Goal: Task Accomplishment & Management: Use online tool/utility

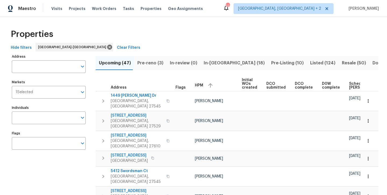
click at [155, 30] on div "Properties" at bounding box center [194, 34] width 370 height 17
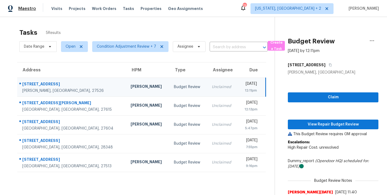
scroll to position [21, 0]
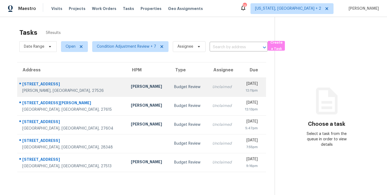
click at [208, 87] on td "Unclaimed" at bounding box center [223, 86] width 30 height 19
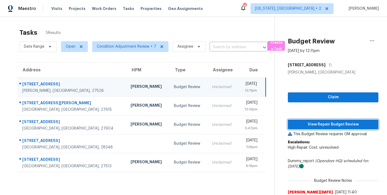
click at [334, 126] on span "View Repair Budget Review" at bounding box center [333, 124] width 82 height 7
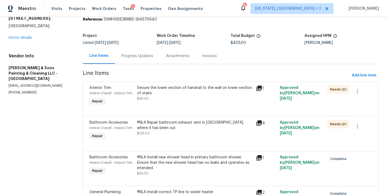
scroll to position [47, 0]
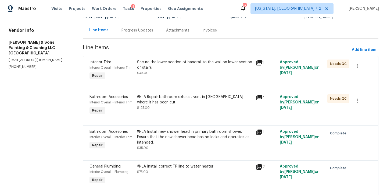
click at [175, 67] on div "Secure the lower section of handrail to the wall on lower section of stairs" at bounding box center [195, 64] width 116 height 11
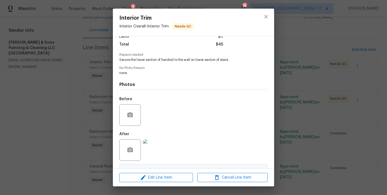
scroll to position [108, 0]
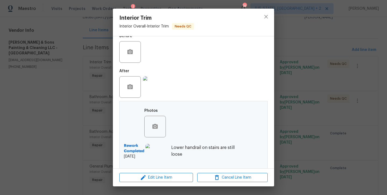
click at [158, 150] on img at bounding box center [156, 155] width 22 height 22
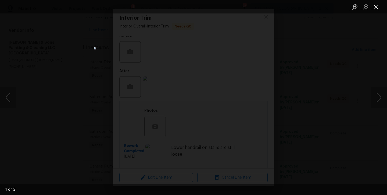
click at [377, 8] on button "Close lightbox" at bounding box center [376, 6] width 11 height 9
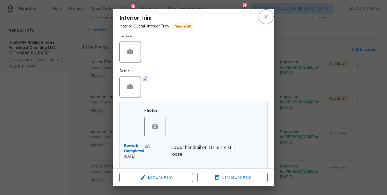
click at [266, 16] on icon "close" at bounding box center [266, 16] width 6 height 6
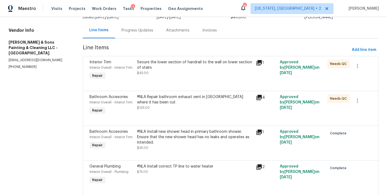
click at [168, 97] on div "#NLA Repair bathroom exhaust vent in attic where it has been cut" at bounding box center [195, 99] width 116 height 11
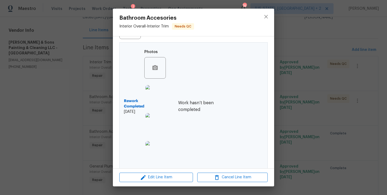
scroll to position [167, 0]
click at [152, 91] on img at bounding box center [156, 95] width 22 height 22
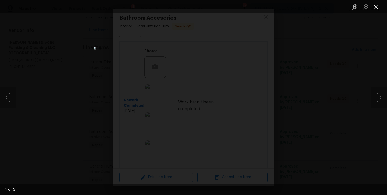
click at [379, 6] on button "Close lightbox" at bounding box center [376, 6] width 11 height 9
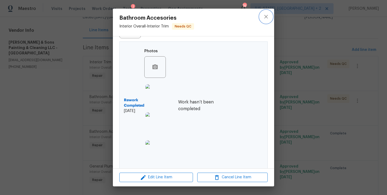
click at [267, 16] on icon "close" at bounding box center [265, 16] width 3 height 3
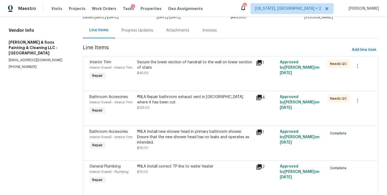
click at [28, 106] on section "All work orders 104 Avenel Ln Clayton, NC 27527 Home details Vendor Info Hodge …" at bounding box center [39, 107] width 61 height 258
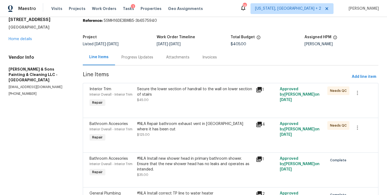
scroll to position [0, 0]
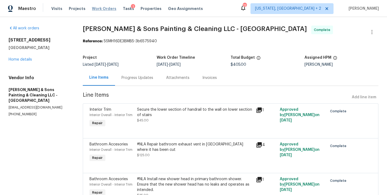
click at [100, 9] on span "Work Orders" at bounding box center [104, 8] width 24 height 5
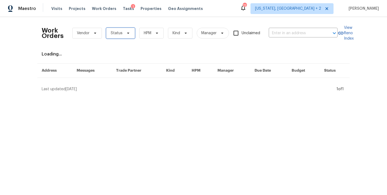
click at [113, 37] on span "Status" at bounding box center [120, 33] width 29 height 11
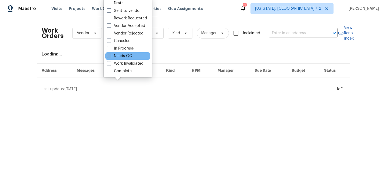
click at [121, 56] on label "Needs QC" at bounding box center [119, 55] width 25 height 5
click at [111, 56] on input "Needs QC" at bounding box center [108, 54] width 3 height 3
checkbox input "true"
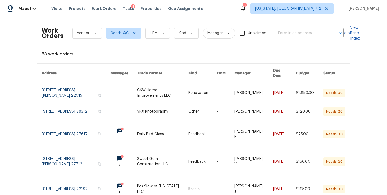
click at [288, 53] on div "53 work orders" at bounding box center [194, 53] width 304 height 5
click at [12, 108] on div "Work Orders Vendor Needs QC HPM Kind Manager Unclaimed ​ View Reno Index 53 wor…" at bounding box center [193, 106] width 387 height 178
click at [24, 49] on div "Work Orders Vendor Needs QC HPM Kind Manager Unclaimed ​ View Reno Index 53 wor…" at bounding box center [193, 106] width 387 height 178
drag, startPoint x: 60, startPoint y: 37, endPoint x: 41, endPoint y: 30, distance: 20.3
click at [42, 30] on div "Work Orders Vendor Needs QC HPM Kind Manager Unclaimed ​" at bounding box center [193, 33] width 302 height 24
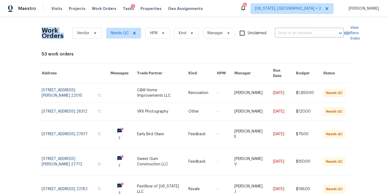
click at [26, 36] on div "Work Orders Vendor Needs QC HPM Kind Manager Unclaimed ​ View Reno Index 53 wor…" at bounding box center [193, 106] width 387 height 178
click at [83, 58] on div "Work Orders Vendor Needs QC HPM Kind Manager Unclaimed ​ View Reno Index 53 wor…" at bounding box center [194, 168] width 304 height 295
click at [30, 73] on div "Work Orders Vendor Needs QC HPM Kind Manager Unclaimed ​ View Reno Index 53 wor…" at bounding box center [193, 106] width 387 height 178
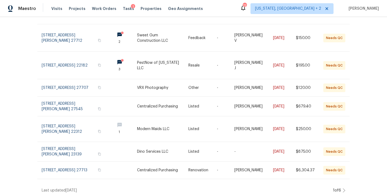
scroll to position [123, 0]
click at [226, 11] on div "Maestro Visits Projects Work Orders Tasks 1 Properties Geo Assignments 77 Washi…" at bounding box center [193, 8] width 387 height 17
click at [26, 84] on div "Work Orders Vendor Needs QC HPM Kind Manager Unclaimed ​ View Reno Index 53 wor…" at bounding box center [193, 106] width 387 height 178
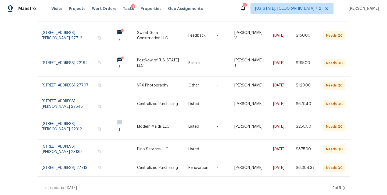
scroll to position [19, 0]
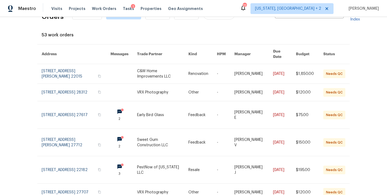
click at [226, 13] on div "Maestro Visits Projects Work Orders Tasks 1 Properties Geo Assignments 77 Washi…" at bounding box center [193, 8] width 387 height 17
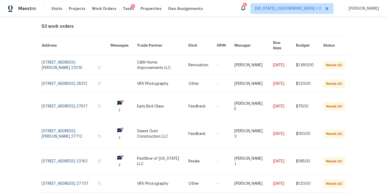
click at [279, 42] on th "Due Date" at bounding box center [280, 46] width 23 height 20
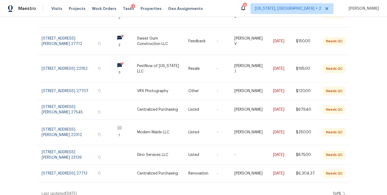
scroll to position [130, 0]
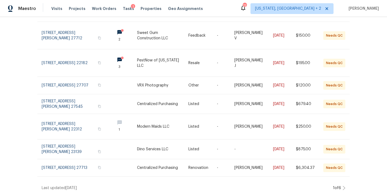
click at [343, 186] on icon at bounding box center [344, 188] width 3 height 4
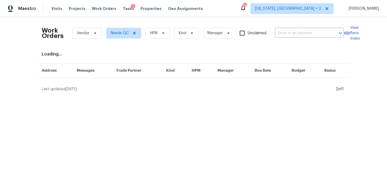
scroll to position [0, 0]
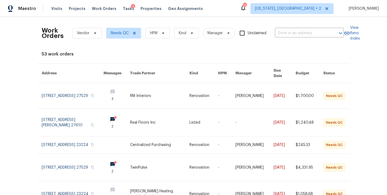
click at [23, 130] on div "Work Orders Vendor Needs QC HPM Kind Manager Unclaimed ​ View Reno Index 53 wor…" at bounding box center [193, 106] width 387 height 178
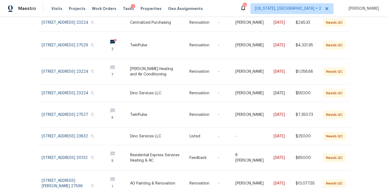
scroll to position [146, 0]
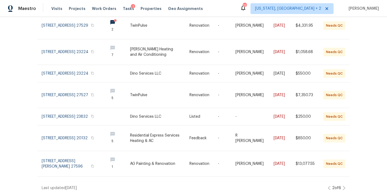
click at [343, 186] on icon at bounding box center [344, 188] width 3 height 4
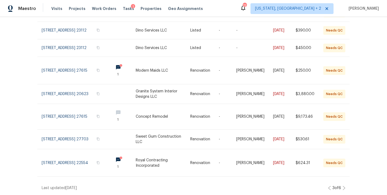
scroll to position [123, 0]
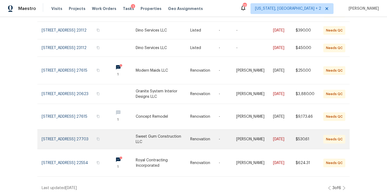
click at [67, 131] on link at bounding box center [75, 138] width 67 height 19
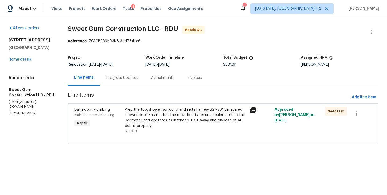
click at [174, 117] on div "Prep the tub/shower surround and install a new 32''-36'' tempered shower door. …" at bounding box center [186, 118] width 122 height 22
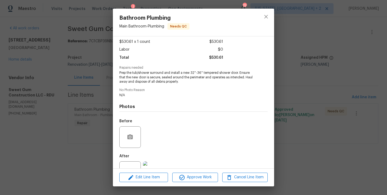
scroll to position [48, 0]
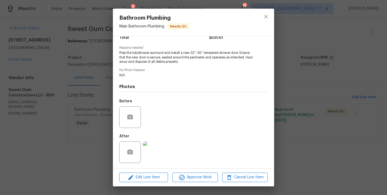
click at [148, 155] on img at bounding box center [154, 152] width 22 height 22
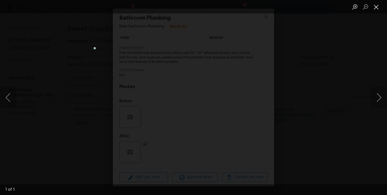
click at [377, 9] on button "Close lightbox" at bounding box center [376, 6] width 11 height 9
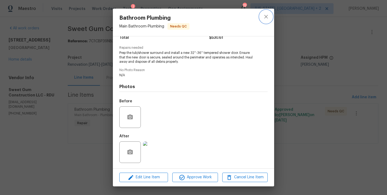
click at [268, 15] on icon "close" at bounding box center [265, 16] width 3 height 3
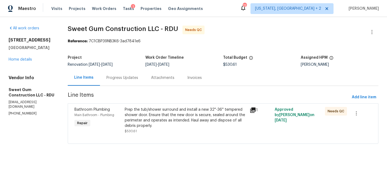
click at [124, 79] on div "Progress Updates" at bounding box center [122, 77] width 32 height 5
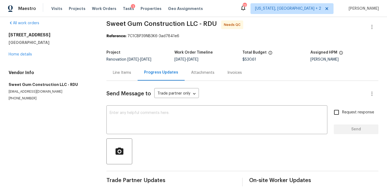
scroll to position [9, 0]
click at [117, 70] on div "Line Items" at bounding box center [122, 72] width 18 height 5
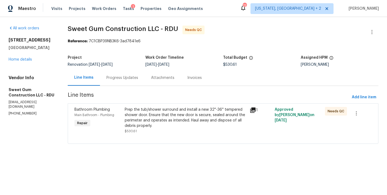
click at [156, 121] on div "Prep the tub/shower surround and install a new 32''-36'' tempered shower door. …" at bounding box center [186, 118] width 122 height 22
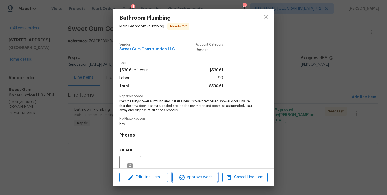
click at [192, 179] on span "Approve Work" at bounding box center [195, 177] width 42 height 7
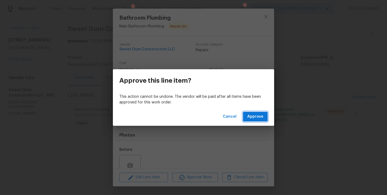
click at [255, 120] on button "Approve" at bounding box center [255, 117] width 25 height 10
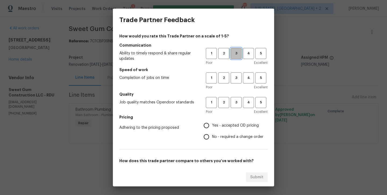
click at [235, 49] on button "3" at bounding box center [236, 53] width 11 height 11
click at [233, 81] on span "3" at bounding box center [236, 78] width 10 height 6
click at [231, 105] on span "3" at bounding box center [236, 102] width 10 height 6
click at [221, 122] on label "Yes - accepted OD pricing" at bounding box center [232, 125] width 63 height 11
click at [212, 122] on input "Yes - accepted OD pricing" at bounding box center [206, 125] width 11 height 11
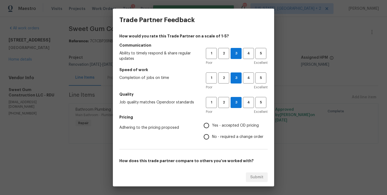
radio input "true"
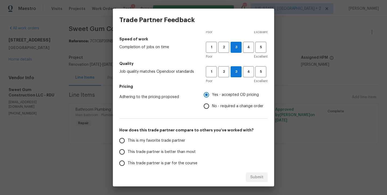
scroll to position [78, 0]
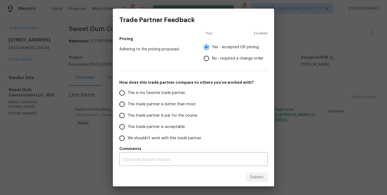
click at [130, 117] on span "This trade partner is par for the course" at bounding box center [163, 116] width 70 height 6
click at [128, 117] on input "This trade partner is par for the course" at bounding box center [121, 115] width 11 height 11
click at [259, 180] on span "Submit" at bounding box center [256, 177] width 13 height 7
radio input "true"
radio input "false"
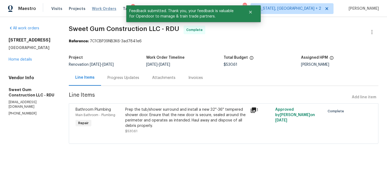
click at [104, 10] on span "Work Orders" at bounding box center [104, 8] width 24 height 5
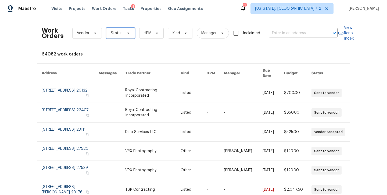
click at [116, 35] on span "Status" at bounding box center [117, 32] width 12 height 5
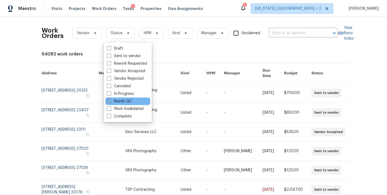
click at [119, 101] on label "Needs QC" at bounding box center [119, 100] width 25 height 5
click at [111, 101] on input "Needs QC" at bounding box center [108, 99] width 3 height 3
checkbox input "true"
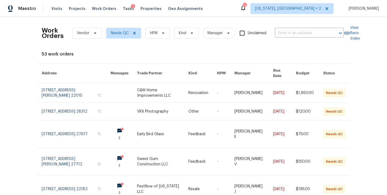
click at [368, 72] on div "Work Orders Vendor Needs QC HPM Kind Manager Unclaimed ​ View Reno Index 53 wor…" at bounding box center [193, 106] width 387 height 178
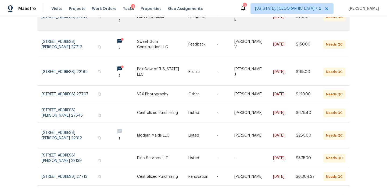
scroll to position [130, 0]
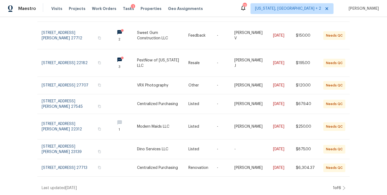
click at [343, 186] on icon at bounding box center [344, 188] width 3 height 4
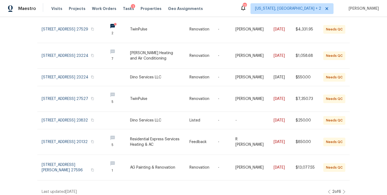
scroll to position [146, 0]
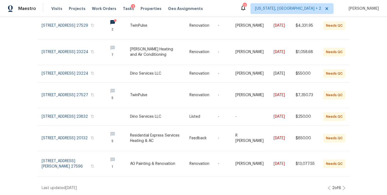
click at [343, 186] on icon at bounding box center [344, 188] width 3 height 4
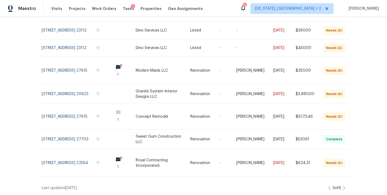
scroll to position [123, 0]
click at [343, 186] on icon at bounding box center [344, 188] width 2 height 4
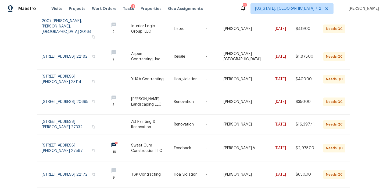
scroll to position [144, 0]
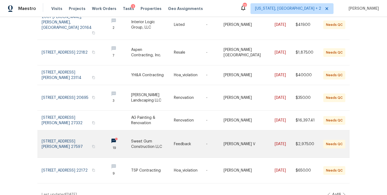
click at [145, 135] on link at bounding box center [152, 143] width 43 height 27
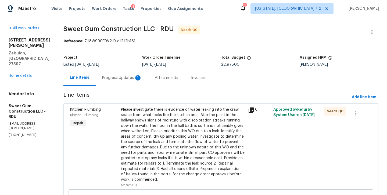
click at [126, 79] on div "Progress Updates 1" at bounding box center [122, 77] width 40 height 5
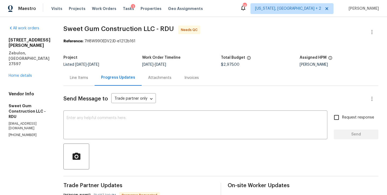
click at [214, 92] on div "Send Message to Trade partner only Trade partner only ​" at bounding box center [214, 98] width 302 height 13
click at [88, 75] on div "Line Items" at bounding box center [79, 77] width 18 height 5
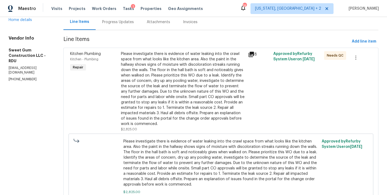
scroll to position [162, 0]
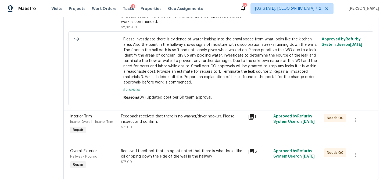
click at [150, 117] on div "Feedback received that there is no washer/dryer hookup. Please inspect and conf…" at bounding box center [183, 118] width 124 height 11
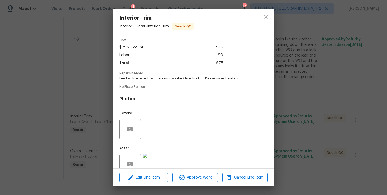
scroll to position [35, 0]
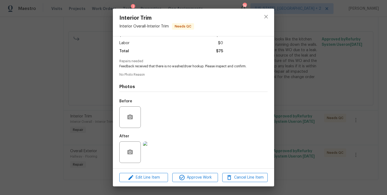
click at [152, 152] on img at bounding box center [154, 152] width 22 height 22
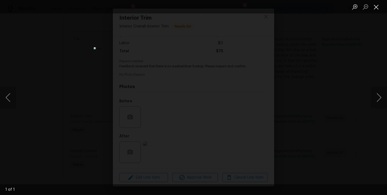
click at [376, 6] on button "Close lightbox" at bounding box center [376, 6] width 11 height 9
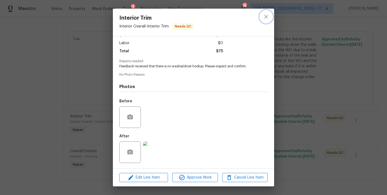
click at [266, 16] on icon "close" at bounding box center [265, 16] width 3 height 3
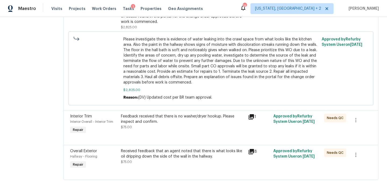
click at [175, 150] on div "Received feedback that an agent noted that there is what looks like oil drippin…" at bounding box center [183, 153] width 124 height 11
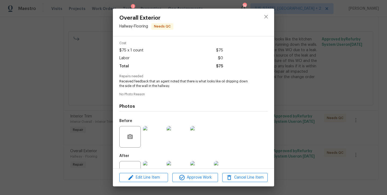
scroll to position [40, 0]
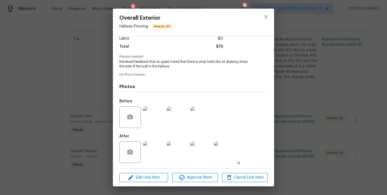
click at [151, 116] on img at bounding box center [154, 117] width 22 height 22
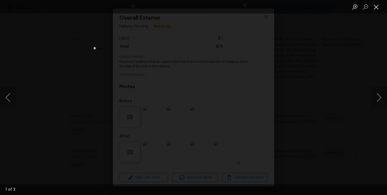
click at [376, 10] on button "Close lightbox" at bounding box center [376, 6] width 11 height 9
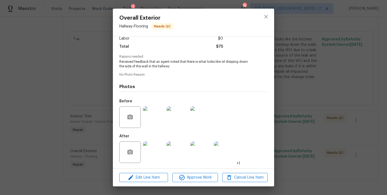
click at [153, 158] on img at bounding box center [154, 152] width 22 height 22
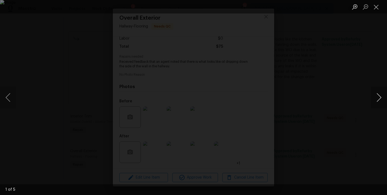
click at [379, 96] on button "Next image" at bounding box center [379, 98] width 16 height 22
click at [379, 10] on button "Close lightbox" at bounding box center [376, 6] width 11 height 9
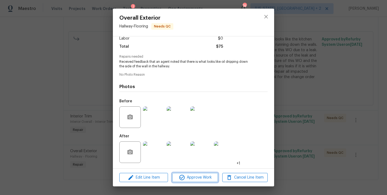
click at [204, 175] on span "Approve Work" at bounding box center [195, 177] width 42 height 7
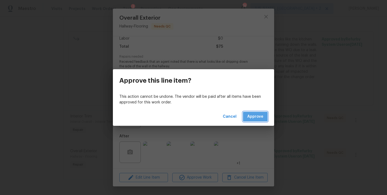
click at [257, 115] on span "Approve" at bounding box center [255, 116] width 16 height 7
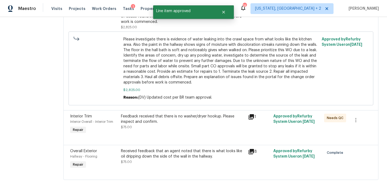
click at [164, 115] on div "Feedback received that there is no washer/dryer hookup. Please inspect and conf…" at bounding box center [183, 118] width 124 height 11
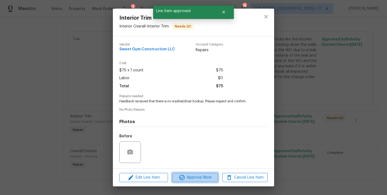
click at [198, 179] on span "Approve Work" at bounding box center [195, 177] width 42 height 7
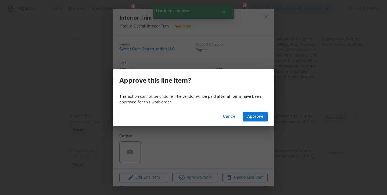
click at [255, 122] on div "Cancel Approve" at bounding box center [193, 116] width 161 height 19
click at [253, 113] on span "Approve" at bounding box center [255, 116] width 16 height 7
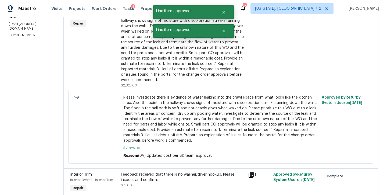
scroll to position [73, 0]
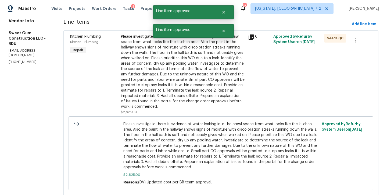
click at [170, 75] on div "Please investigate there is evidence of water leaking into the crawl space from…" at bounding box center [183, 71] width 124 height 75
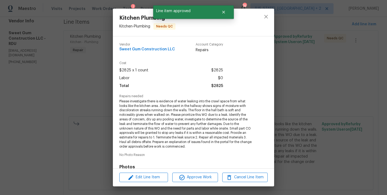
scroll to position [80, 0]
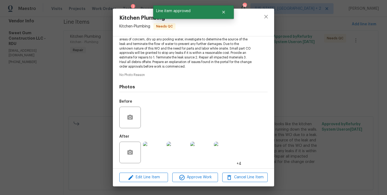
click at [149, 152] on img at bounding box center [154, 152] width 22 height 22
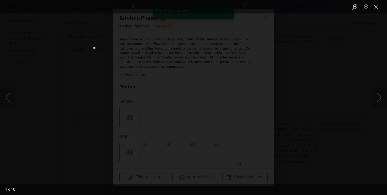
click at [382, 99] on button "Next image" at bounding box center [379, 98] width 16 height 22
click at [381, 98] on button "Next image" at bounding box center [379, 98] width 16 height 22
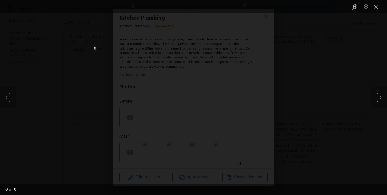
click at [381, 98] on button "Next image" at bounding box center [379, 98] width 16 height 22
click at [376, 10] on button "Close lightbox" at bounding box center [376, 6] width 11 height 9
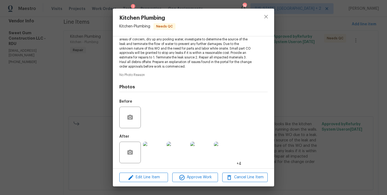
click at [148, 151] on img at bounding box center [154, 152] width 22 height 22
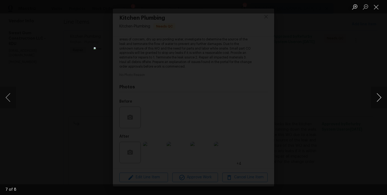
click at [380, 97] on button "Next image" at bounding box center [379, 98] width 16 height 22
click at [6, 99] on button "Previous image" at bounding box center [8, 98] width 16 height 22
click at [378, 97] on button "Next image" at bounding box center [379, 98] width 16 height 22
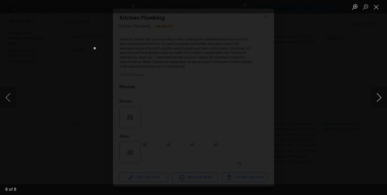
click at [379, 95] on button "Next image" at bounding box center [379, 98] width 16 height 22
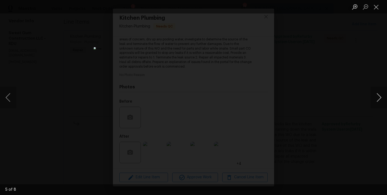
click at [379, 95] on button "Next image" at bounding box center [379, 98] width 16 height 22
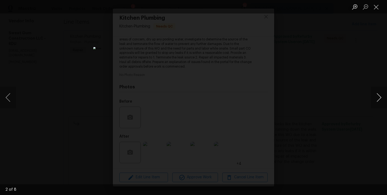
click at [379, 95] on button "Next image" at bounding box center [379, 98] width 16 height 22
click at [375, 7] on button "Close lightbox" at bounding box center [376, 6] width 11 height 9
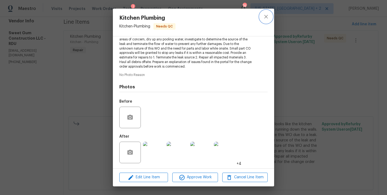
click at [266, 16] on icon "close" at bounding box center [265, 16] width 3 height 3
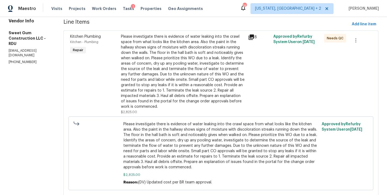
click at [13, 111] on section "All work orders 600 Proctor St Zebulon, NC 27597 Home details Vendor Info Sweet…" at bounding box center [30, 112] width 42 height 318
click at [138, 16] on div "Maestro Visits Projects Work Orders Tasks 1 Properties Geo Assignments 76 Washi…" at bounding box center [193, 8] width 387 height 17
click at [156, 62] on div "Please investigate there is evidence of water leaking into the crawl space from…" at bounding box center [183, 71] width 124 height 75
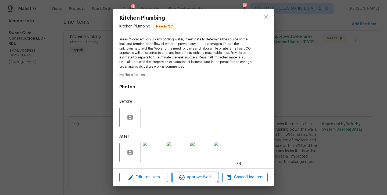
click at [209, 175] on span "Approve Work" at bounding box center [195, 177] width 42 height 7
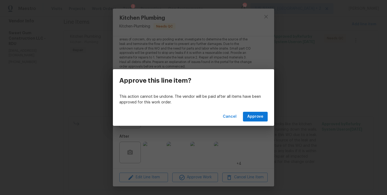
click at [255, 111] on div "Cancel Approve" at bounding box center [193, 116] width 161 height 19
click at [254, 114] on span "Approve" at bounding box center [255, 116] width 16 height 7
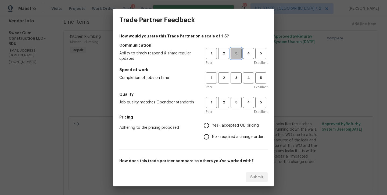
click at [231, 53] on span "3" at bounding box center [236, 53] width 10 height 6
click at [232, 75] on span "3" at bounding box center [236, 78] width 10 height 6
click at [231, 102] on span "3" at bounding box center [236, 102] width 10 height 6
click at [212, 124] on span "Yes - accepted OD pricing" at bounding box center [235, 126] width 47 height 6
click at [211, 124] on input "Yes - accepted OD pricing" at bounding box center [206, 125] width 11 height 11
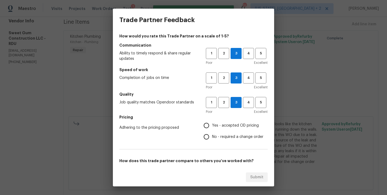
radio input "true"
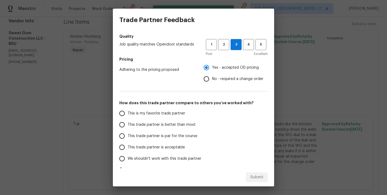
scroll to position [78, 0]
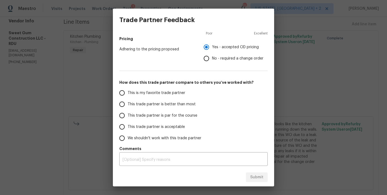
click at [122, 115] on input "This trade partner is par for the course" at bounding box center [121, 115] width 11 height 11
click at [248, 175] on button "Submit" at bounding box center [257, 177] width 22 height 10
radio input "true"
radio input "false"
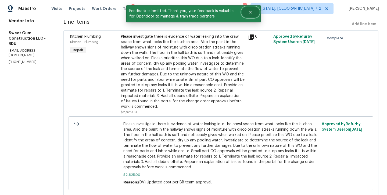
click at [253, 12] on button "Close" at bounding box center [251, 12] width 18 height 11
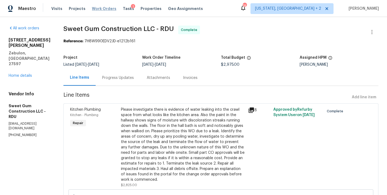
click at [98, 8] on span "Work Orders" at bounding box center [104, 8] width 24 height 5
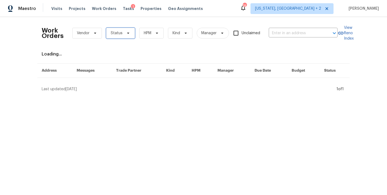
click at [126, 31] on icon at bounding box center [128, 33] width 4 height 4
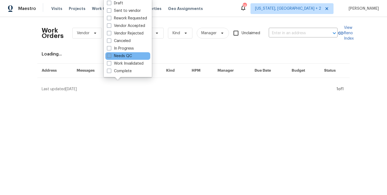
click at [117, 56] on label "Needs QC" at bounding box center [119, 55] width 25 height 5
click at [111, 56] on input "Needs QC" at bounding box center [108, 54] width 3 height 3
checkbox input "true"
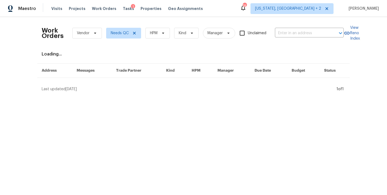
click at [217, 8] on div "Maestro Visits Projects Work Orders Tasks 1 Properties Geo Assignments 76 Washi…" at bounding box center [193, 8] width 387 height 17
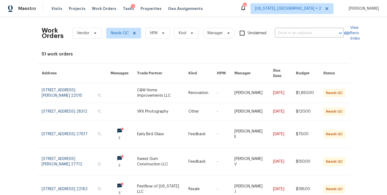
scroll to position [130, 0]
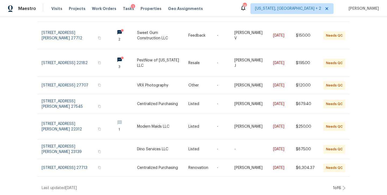
click at [343, 186] on icon at bounding box center [344, 188] width 2 height 4
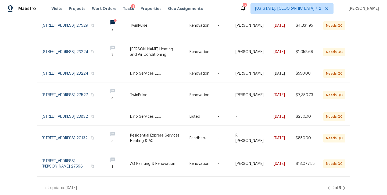
scroll to position [146, 0]
click at [343, 186] on icon at bounding box center [344, 188] width 3 height 4
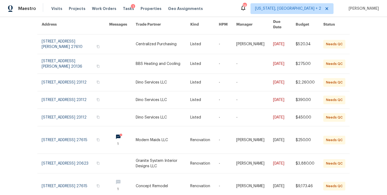
scroll to position [129, 0]
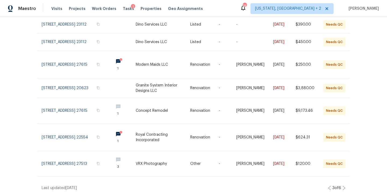
click at [343, 186] on icon at bounding box center [344, 188] width 3 height 4
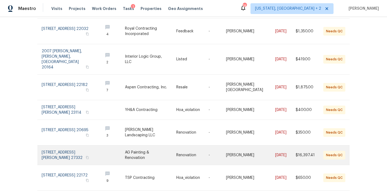
scroll to position [112, 0]
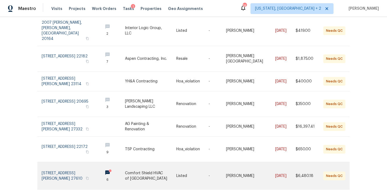
click at [147, 162] on link at bounding box center [150, 175] width 51 height 27
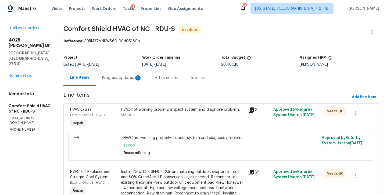
click at [134, 84] on div "Progress Updates 1" at bounding box center [122, 78] width 53 height 16
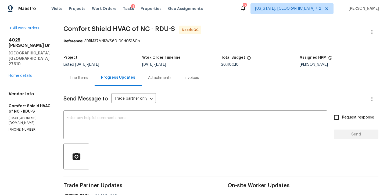
click at [88, 79] on div "Line Items" at bounding box center [79, 77] width 18 height 5
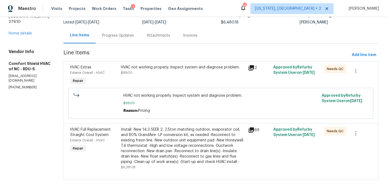
scroll to position [52, 0]
click at [162, 137] on div "Install -New 14.3 SEER 2, 2.5ton matching outdoor, evaporator coil, and 80% Gra…" at bounding box center [183, 146] width 124 height 38
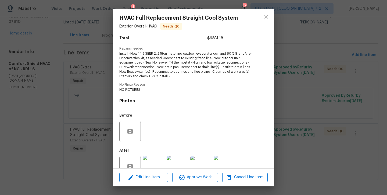
scroll to position [62, 0]
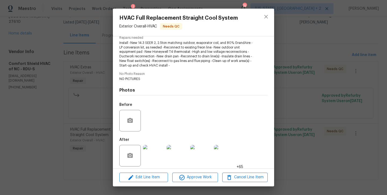
click at [154, 152] on img at bounding box center [154, 156] width 22 height 22
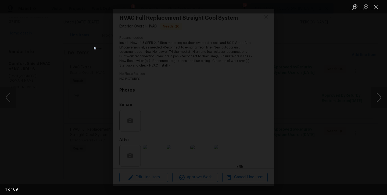
click at [377, 98] on button "Next image" at bounding box center [379, 98] width 16 height 22
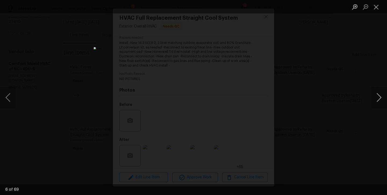
click at [377, 98] on button "Next image" at bounding box center [379, 98] width 16 height 22
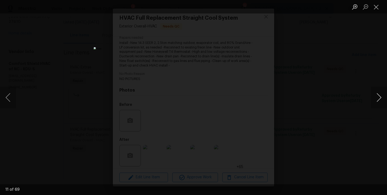
click at [377, 98] on button "Next image" at bounding box center [379, 98] width 16 height 22
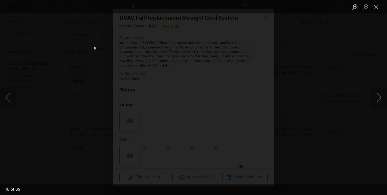
click at [377, 98] on button "Next image" at bounding box center [379, 98] width 16 height 22
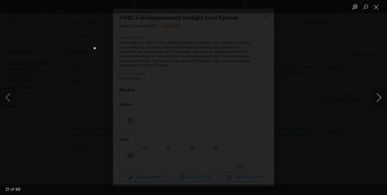
click at [377, 98] on button "Next image" at bounding box center [379, 98] width 16 height 22
click at [376, 7] on button "Close lightbox" at bounding box center [376, 6] width 11 height 9
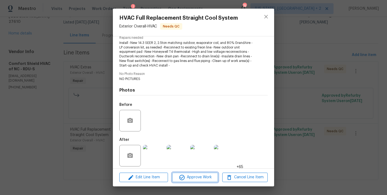
click at [202, 175] on span "Approve Work" at bounding box center [195, 177] width 42 height 7
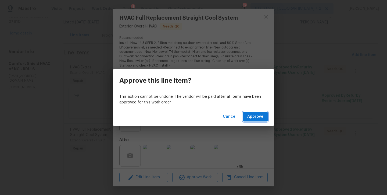
click at [257, 116] on span "Approve" at bounding box center [255, 116] width 16 height 7
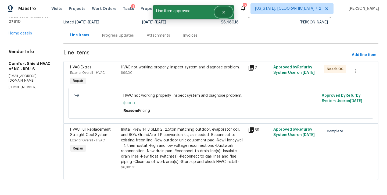
click at [224, 10] on icon "Close" at bounding box center [224, 12] width 4 height 4
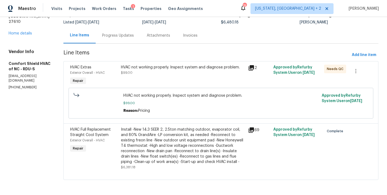
click at [175, 65] on div "HVAC not working properly. Inspect system and diagnose problem." at bounding box center [183, 67] width 124 height 5
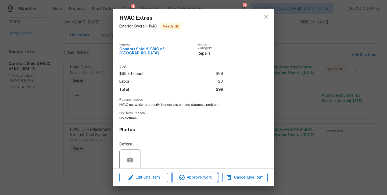
click at [197, 176] on span "Approve Work" at bounding box center [195, 177] width 42 height 7
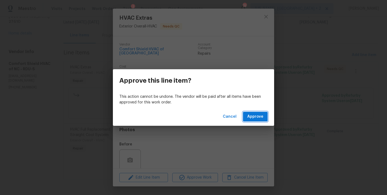
click at [247, 120] on button "Approve" at bounding box center [255, 117] width 25 height 10
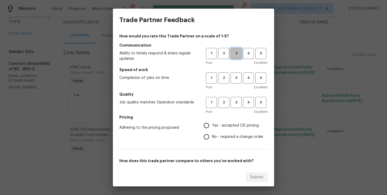
click at [231, 56] on span "3" at bounding box center [236, 53] width 10 height 6
click at [231, 81] on button "3" at bounding box center [236, 77] width 11 height 11
click at [231, 102] on span "3" at bounding box center [236, 102] width 10 height 6
click at [203, 140] on input "No - required a change order" at bounding box center [206, 136] width 11 height 11
radio input "true"
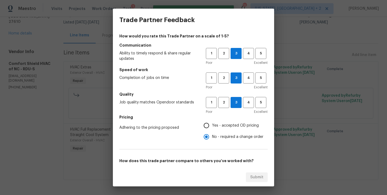
scroll to position [78, 0]
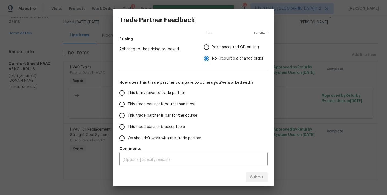
click at [123, 115] on input "This trade partner is par for the course" at bounding box center [121, 115] width 11 height 11
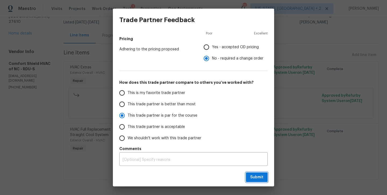
click at [259, 179] on span "Submit" at bounding box center [256, 177] width 13 height 7
radio input "true"
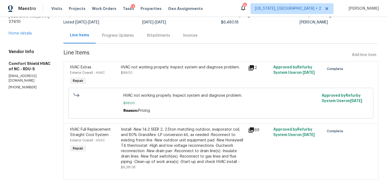
radio input "false"
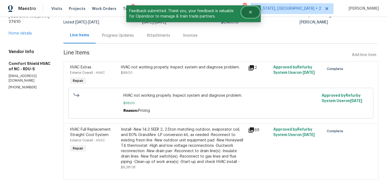
click at [252, 12] on icon "Close" at bounding box center [250, 12] width 4 height 4
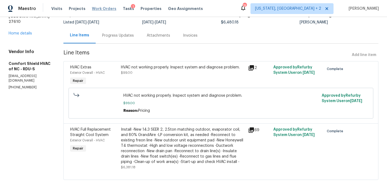
click at [104, 8] on span "Work Orders" at bounding box center [104, 8] width 24 height 5
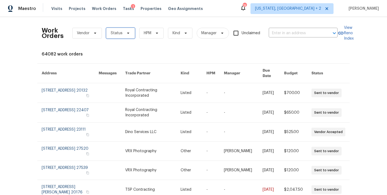
click at [127, 33] on icon at bounding box center [128, 33] width 2 height 1
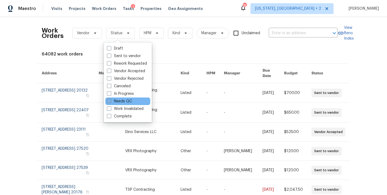
click at [110, 101] on span at bounding box center [109, 101] width 4 height 4
click at [110, 101] on input "Needs QC" at bounding box center [108, 99] width 3 height 3
checkbox input "true"
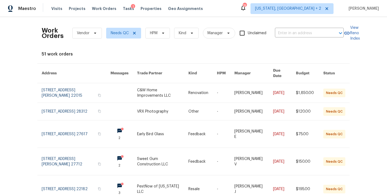
scroll to position [130, 0]
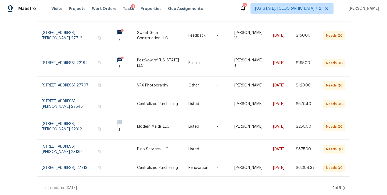
click at [340, 185] on div "1 of 6" at bounding box center [339, 187] width 14 height 5
click at [343, 186] on icon at bounding box center [344, 188] width 3 height 4
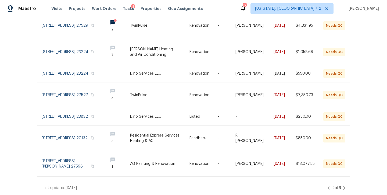
click at [343, 186] on icon at bounding box center [344, 188] width 3 height 4
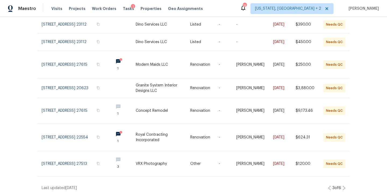
scroll to position [129, 0]
click at [341, 186] on div "3 of 6" at bounding box center [336, 187] width 17 height 5
click at [343, 186] on icon at bounding box center [344, 188] width 3 height 4
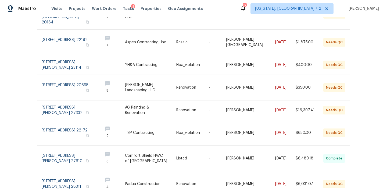
scroll to position [142, 0]
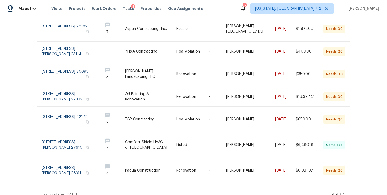
click at [343, 192] on icon at bounding box center [344, 194] width 3 height 4
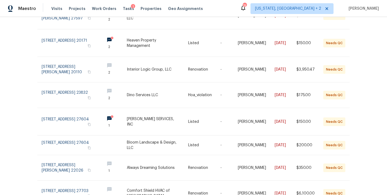
scroll to position [54, 0]
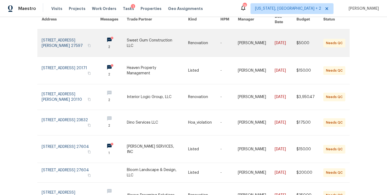
click at [142, 34] on link at bounding box center [157, 42] width 61 height 27
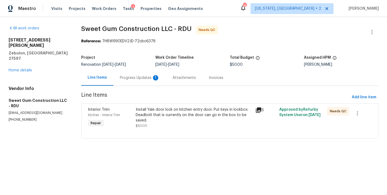
click at [136, 77] on div "Progress Updates 1" at bounding box center [140, 77] width 40 height 5
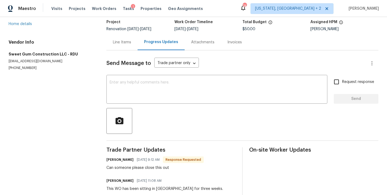
scroll to position [30, 0]
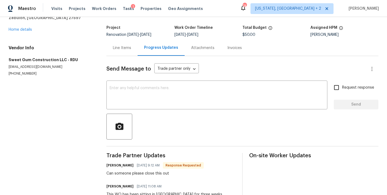
click at [123, 48] on div "Line Items" at bounding box center [122, 47] width 18 height 5
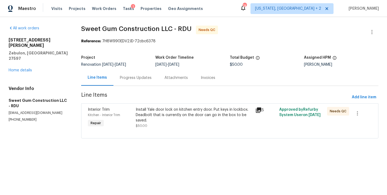
click at [170, 119] on div "Install Yale door lock on kitchen entry door. Put keys in lockbox. Deadbolt tha…" at bounding box center [194, 115] width 116 height 16
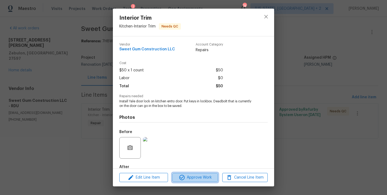
click at [200, 176] on span "Approve Work" at bounding box center [195, 177] width 42 height 7
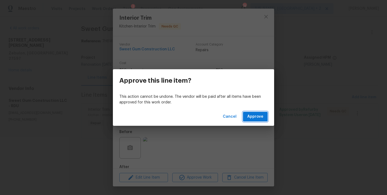
click at [266, 113] on button "Approve" at bounding box center [255, 117] width 25 height 10
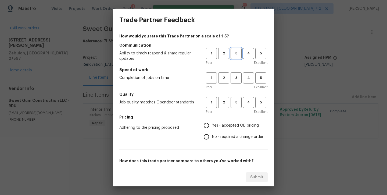
click at [231, 54] on span "3" at bounding box center [236, 53] width 10 height 6
click at [233, 75] on span "3" at bounding box center [236, 78] width 10 height 6
click at [232, 104] on span "3" at bounding box center [236, 102] width 10 height 6
click at [202, 126] on input "Yes - accepted OD pricing" at bounding box center [206, 125] width 11 height 11
radio input "true"
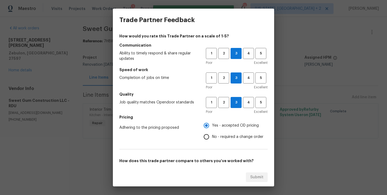
scroll to position [78, 0]
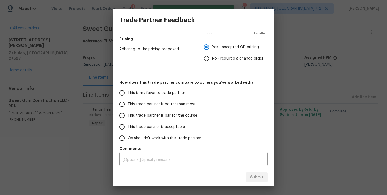
click at [123, 115] on input "This trade partner is par for the course" at bounding box center [121, 115] width 11 height 11
click at [259, 178] on span "Submit" at bounding box center [256, 177] width 13 height 7
radio input "true"
radio input "false"
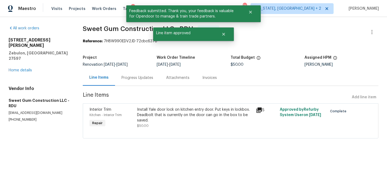
click at [359, 55] on div "Project Renovation 5/12/2025 - 7/28/2025 Work Order Timeline 7/25/2025 - 7/28/2…" at bounding box center [231, 60] width 296 height 17
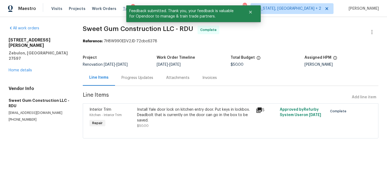
click at [123, 7] on span "Tasks" at bounding box center [128, 9] width 11 height 4
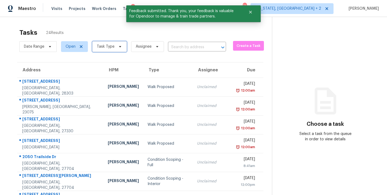
click at [102, 47] on span "Task Type" at bounding box center [106, 46] width 18 height 5
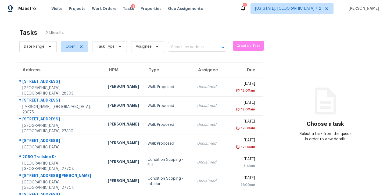
click at [92, 21] on div "Tasks 24 Results Date Range Open Task Type Assignee ​ Create a Task Address HPM…" at bounding box center [193, 148] width 387 height 263
click at [94, 3] on div "Visits Projects Work Orders Tasks 1 Properties Geo Assignments" at bounding box center [130, 8] width 158 height 11
click at [95, 9] on span "Work Orders" at bounding box center [104, 8] width 24 height 5
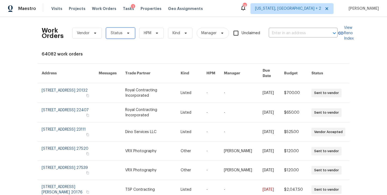
click at [117, 33] on span "Status" at bounding box center [117, 32] width 12 height 5
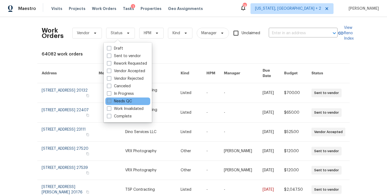
click at [118, 101] on label "Needs QC" at bounding box center [119, 100] width 25 height 5
click at [111, 101] on input "Needs QC" at bounding box center [108, 99] width 3 height 3
checkbox input "true"
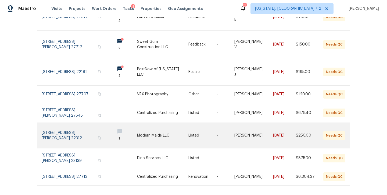
scroll to position [130, 0]
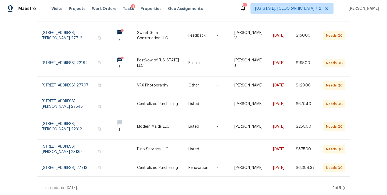
click at [340, 185] on div "1 of 6" at bounding box center [339, 187] width 14 height 5
click at [344, 183] on div "Work Orders Vendor Needs QC HPM Kind Manager Unclaimed ​ View Reno Index 51 wor…" at bounding box center [193, 106] width 387 height 178
click at [340, 185] on div "1 of 6" at bounding box center [339, 187] width 14 height 5
click at [343, 186] on icon at bounding box center [344, 188] width 3 height 4
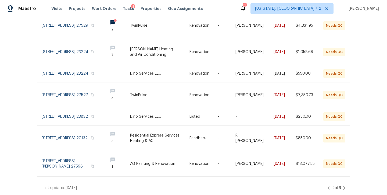
click at [343, 186] on icon at bounding box center [344, 188] width 3 height 4
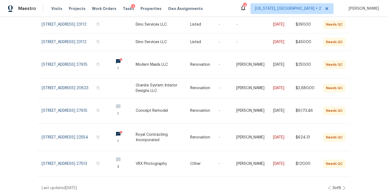
click at [343, 186] on icon at bounding box center [344, 188] width 3 height 4
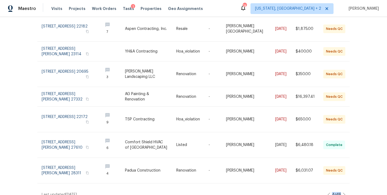
click at [343, 192] on icon at bounding box center [344, 194] width 3 height 4
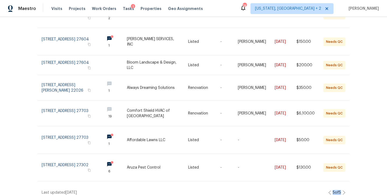
scroll to position [161, 0]
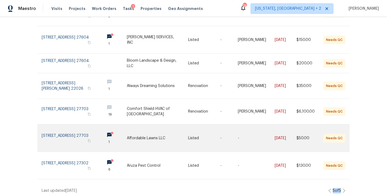
click at [144, 130] on link at bounding box center [157, 137] width 61 height 27
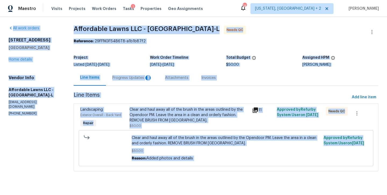
click at [51, 138] on section "All work orders 3113 Skybrook Ln Durham, NC 27703 Home details Vendor Info Affo…" at bounding box center [35, 102] width 52 height 152
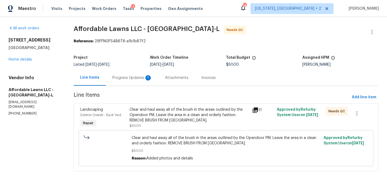
click at [124, 79] on div "Progress Updates 1" at bounding box center [132, 77] width 40 height 5
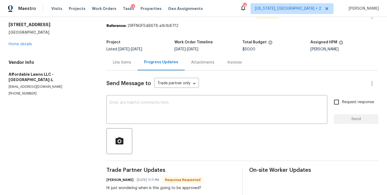
scroll to position [30, 0]
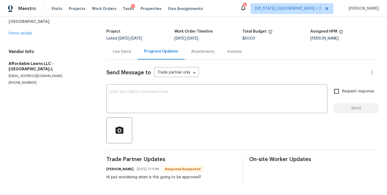
click at [120, 51] on div "Line Items" at bounding box center [121, 52] width 31 height 16
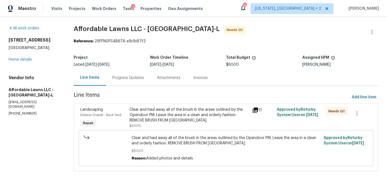
click at [193, 117] on div "Clear and haul away all of the brush in the areas outlined by the Opendoor PM. …" at bounding box center [190, 115] width 120 height 16
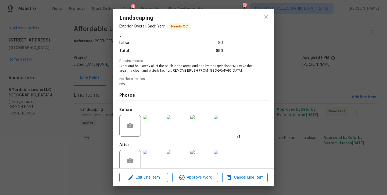
scroll to position [44, 0]
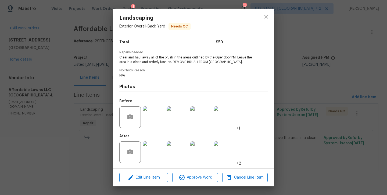
click at [154, 155] on img at bounding box center [154, 152] width 22 height 22
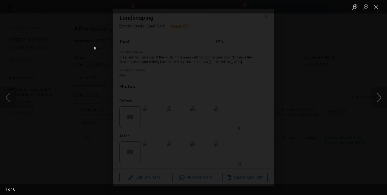
click at [379, 98] on button "Next image" at bounding box center [379, 98] width 16 height 22
click at [377, 8] on button "Close lightbox" at bounding box center [376, 6] width 11 height 9
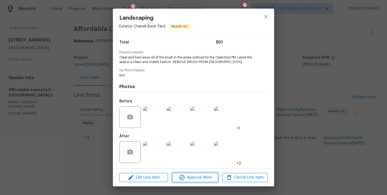
click at [200, 180] on button "Approve Work" at bounding box center [194, 177] width 45 height 9
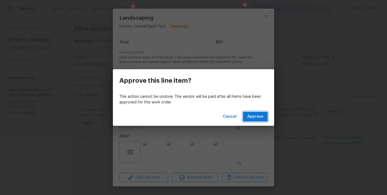
click at [253, 118] on span "Approve" at bounding box center [255, 116] width 16 height 7
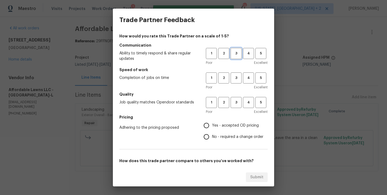
click at [233, 51] on span "3" at bounding box center [236, 53] width 10 height 6
click at [233, 78] on span "3" at bounding box center [236, 78] width 10 height 6
click at [231, 104] on span "3" at bounding box center [236, 102] width 10 height 6
click at [215, 126] on span "Yes - accepted OD pricing" at bounding box center [235, 126] width 47 height 6
click at [212, 126] on input "Yes - accepted OD pricing" at bounding box center [206, 125] width 11 height 11
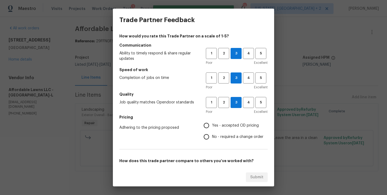
radio input "true"
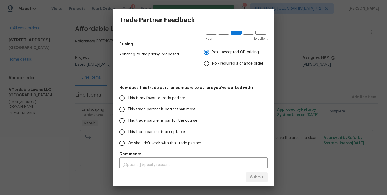
scroll to position [78, 0]
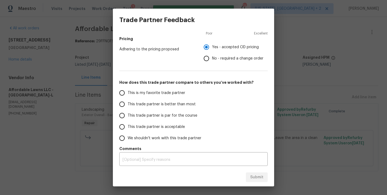
click at [130, 115] on span "This trade partner is par for the course" at bounding box center [163, 116] width 70 height 6
click at [128, 115] on input "This trade partner is par for the course" at bounding box center [121, 115] width 11 height 11
click at [260, 175] on span "Submit" at bounding box center [256, 177] width 13 height 7
radio input "true"
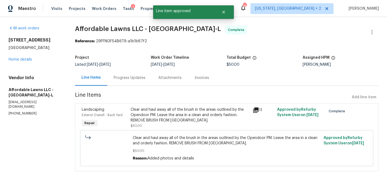
radio input "false"
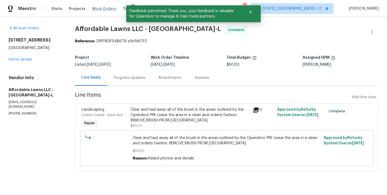
click at [101, 10] on span "Work Orders" at bounding box center [104, 8] width 24 height 5
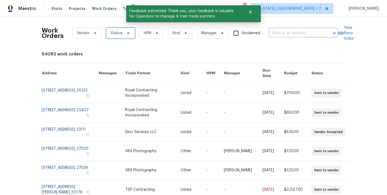
click at [130, 34] on span "Status" at bounding box center [120, 33] width 29 height 11
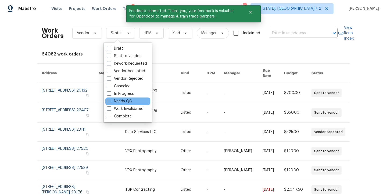
click at [114, 103] on label "Needs QC" at bounding box center [119, 100] width 25 height 5
click at [111, 102] on input "Needs QC" at bounding box center [108, 99] width 3 height 3
checkbox input "true"
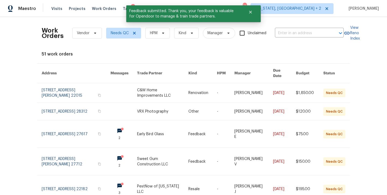
scroll to position [130, 0]
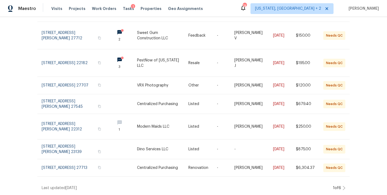
click at [343, 186] on icon at bounding box center [344, 188] width 3 height 4
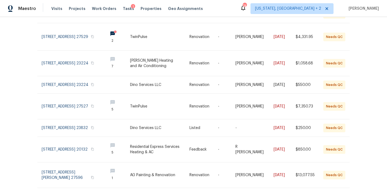
click at [343, 183] on link at bounding box center [338, 174] width 31 height 25
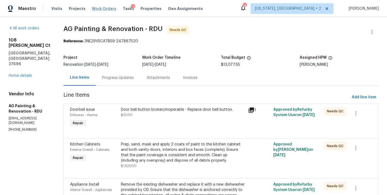
click at [103, 8] on span "Work Orders" at bounding box center [104, 8] width 24 height 5
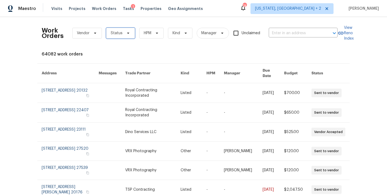
click at [118, 28] on span "Status" at bounding box center [120, 33] width 29 height 11
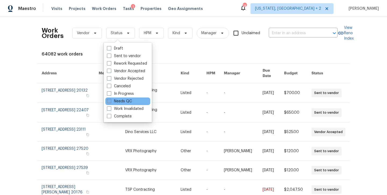
click at [124, 101] on label "Needs QC" at bounding box center [119, 100] width 25 height 5
click at [111, 101] on input "Needs QC" at bounding box center [108, 99] width 3 height 3
checkbox input "true"
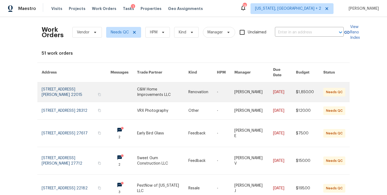
scroll to position [1, 0]
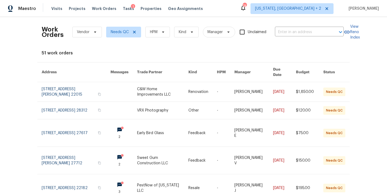
click at [195, 69] on th "Kind" at bounding box center [198, 72] width 28 height 20
click at [194, 70] on th "Kind" at bounding box center [198, 72] width 28 height 20
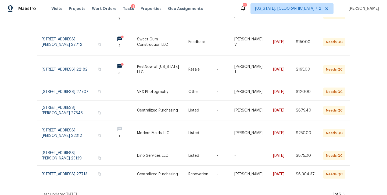
scroll to position [130, 0]
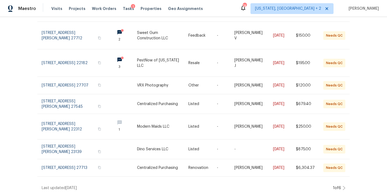
click at [343, 186] on icon at bounding box center [344, 188] width 2 height 4
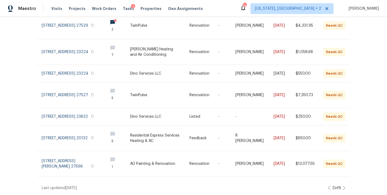
click at [343, 186] on icon at bounding box center [344, 188] width 2 height 4
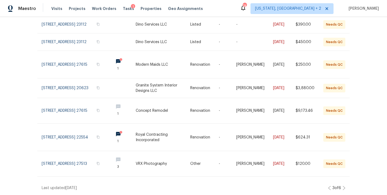
click at [343, 186] on icon at bounding box center [344, 188] width 3 height 4
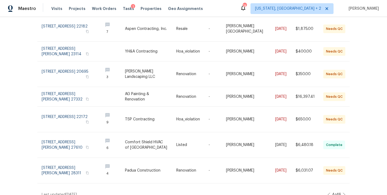
click at [343, 192] on icon at bounding box center [344, 194] width 3 height 4
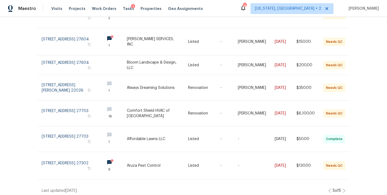
scroll to position [159, 0]
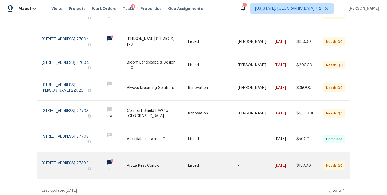
click at [146, 157] on link at bounding box center [157, 165] width 61 height 27
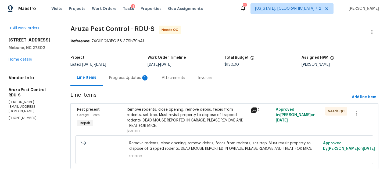
click at [127, 83] on div "Progress Updates 1" at bounding box center [129, 78] width 53 height 16
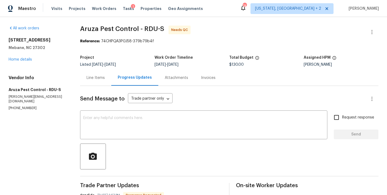
click at [100, 76] on div "Line Items" at bounding box center [96, 77] width 18 height 5
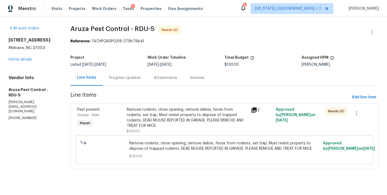
click at [121, 79] on div "Progress Updates" at bounding box center [125, 77] width 32 height 5
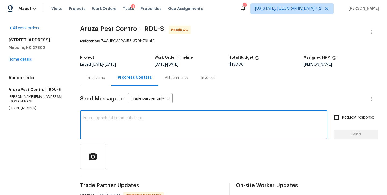
click at [130, 124] on textarea at bounding box center [203, 125] width 241 height 19
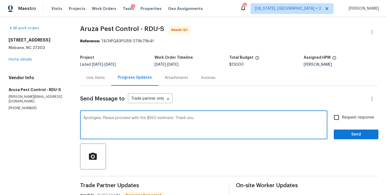
type textarea "Apologies. Please proceed with the $550 estimate. Thank you"
click at [344, 116] on span "Request response" at bounding box center [358, 118] width 32 height 6
click at [342, 116] on input "Request response" at bounding box center [336, 117] width 11 height 11
checkbox input "true"
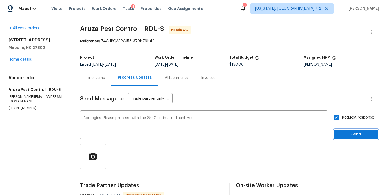
click at [354, 132] on span "Send" at bounding box center [356, 134] width 36 height 7
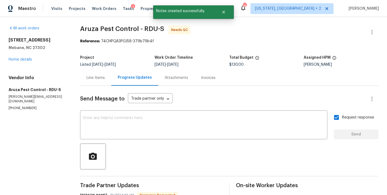
click at [119, 77] on div "Progress Updates" at bounding box center [134, 78] width 47 height 16
click at [102, 78] on div "Line Items" at bounding box center [96, 77] width 18 height 5
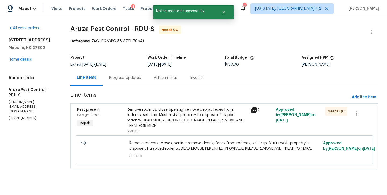
click at [160, 115] on div "Remove rodents, close opening, remove debris, feces from rodents, set trap. Mus…" at bounding box center [187, 118] width 121 height 22
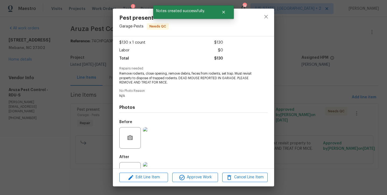
scroll to position [48, 0]
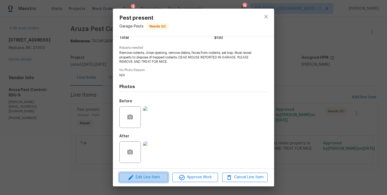
click at [148, 176] on span "Edit Line Item" at bounding box center [143, 177] width 45 height 7
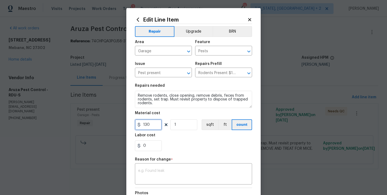
drag, startPoint x: 151, startPoint y: 127, endPoint x: 127, endPoint y: 126, distance: 23.1
click at [127, 126] on div "Edit Line Item Repair Upgrade BRN Area Garage ​ Feature Pests ​ Issue Pest pres…" at bounding box center [193, 132] width 134 height 249
type input "500"
click at [154, 174] on textarea at bounding box center [193, 174] width 111 height 11
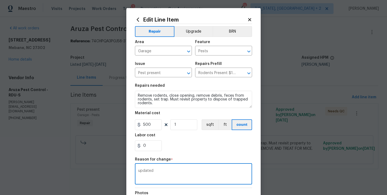
scroll to position [70, 0]
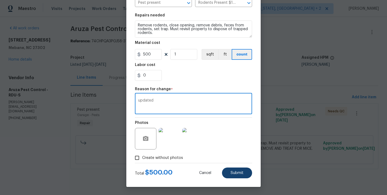
type textarea "updated"
click at [240, 173] on span "Submit" at bounding box center [237, 173] width 13 height 4
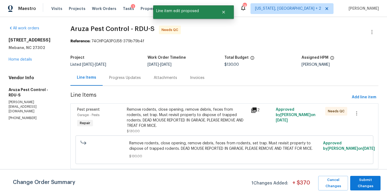
scroll to position [0, 0]
click at [372, 186] on span "Submit Changes" at bounding box center [365, 183] width 25 height 12
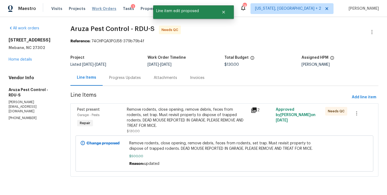
click at [101, 9] on span "Work Orders" at bounding box center [104, 8] width 24 height 5
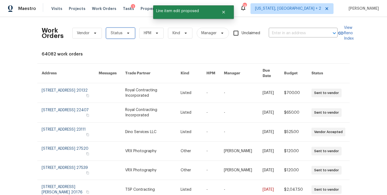
click at [117, 36] on span "Status" at bounding box center [120, 33] width 29 height 11
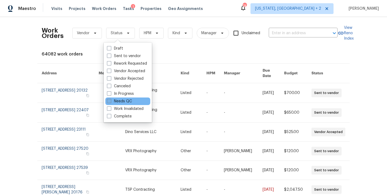
click at [121, 99] on label "Needs QC" at bounding box center [119, 100] width 25 height 5
click at [111, 99] on input "Needs QC" at bounding box center [108, 99] width 3 height 3
checkbox input "true"
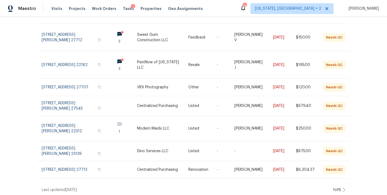
scroll to position [130, 0]
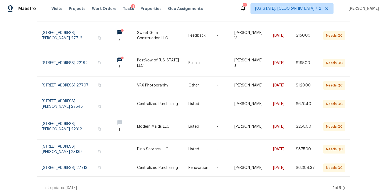
click at [343, 186] on icon at bounding box center [344, 188] width 3 height 4
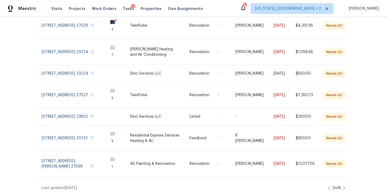
scroll to position [146, 0]
click at [338, 185] on div "2 of 6" at bounding box center [336, 187] width 9 height 5
click at [343, 183] on div "Work Orders Vendor Needs QC HPM Kind Manager Unclaimed ​ View Reno Index 51 wor…" at bounding box center [193, 106] width 387 height 178
click at [343, 186] on icon at bounding box center [344, 188] width 3 height 4
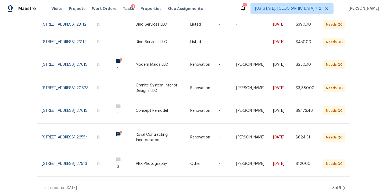
click at [343, 186] on icon at bounding box center [344, 188] width 2 height 4
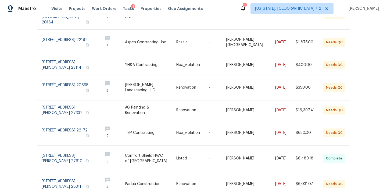
scroll to position [142, 0]
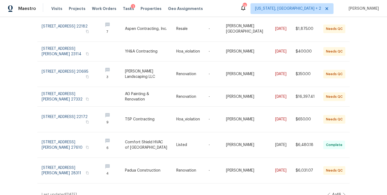
click at [343, 193] on icon at bounding box center [344, 195] width 2 height 4
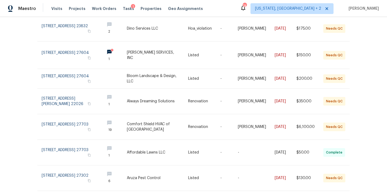
scroll to position [157, 0]
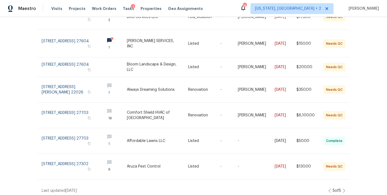
click at [343, 188] on icon at bounding box center [344, 190] width 3 height 4
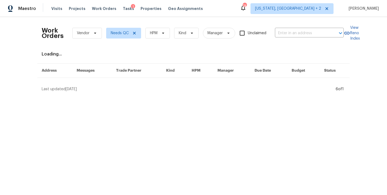
click at [370, 65] on div "Work Orders Vendor Needs QC HPM Kind Manager Unclaimed ​ View Reno Index Loadin…" at bounding box center [193, 56] width 387 height 79
click at [244, 10] on div "Maestro Visits Projects Work Orders Tasks 1 Properties Geo Assignments 74 Washi…" at bounding box center [193, 8] width 387 height 17
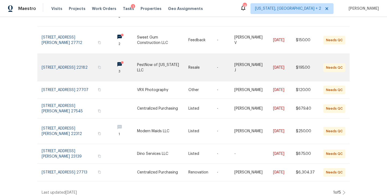
scroll to position [130, 0]
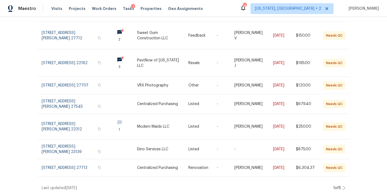
click at [368, 70] on div "Work Orders Vendor Needs QC HPM Kind Manager Unclaimed ​ View Reno Index 48 wor…" at bounding box center [193, 106] width 387 height 178
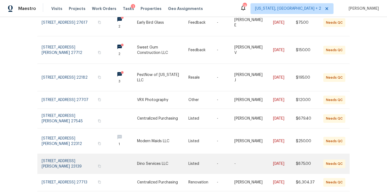
scroll to position [41, 0]
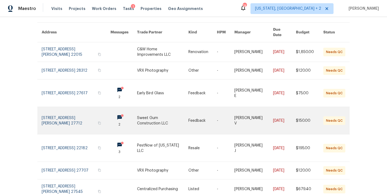
click at [148, 111] on link at bounding box center [162, 120] width 51 height 27
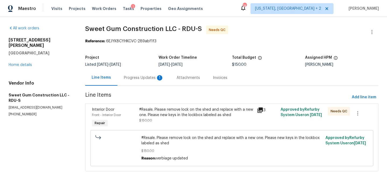
click at [134, 79] on div "Progress Updates 1" at bounding box center [144, 77] width 40 height 5
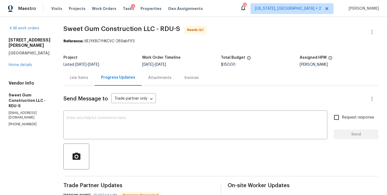
click at [88, 77] on div "Line Items" at bounding box center [79, 77] width 18 height 5
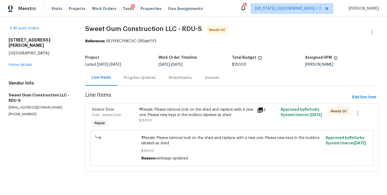
click at [165, 116] on div "#Resale. Please remove lock on the shed and replace with a new one. Please new …" at bounding box center [196, 112] width 115 height 11
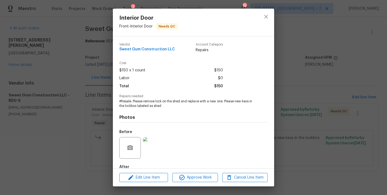
scroll to position [31, 0]
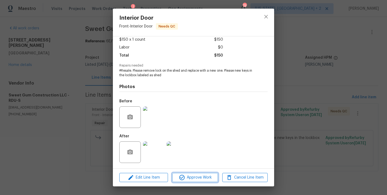
click at [203, 174] on span "Approve Work" at bounding box center [195, 177] width 42 height 7
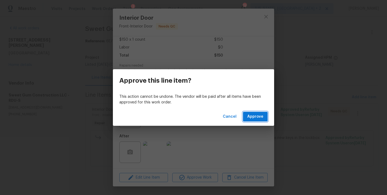
click at [259, 115] on span "Approve" at bounding box center [255, 116] width 16 height 7
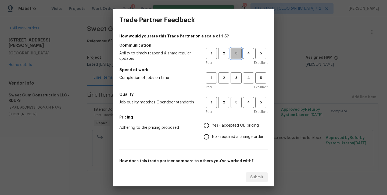
click at [232, 56] on span "3" at bounding box center [236, 53] width 10 height 6
click at [232, 80] on span "3" at bounding box center [236, 78] width 10 height 6
click at [233, 99] on span "3" at bounding box center [236, 102] width 10 height 6
click at [205, 124] on input "Yes - accepted OD pricing" at bounding box center [206, 125] width 11 height 11
radio input "true"
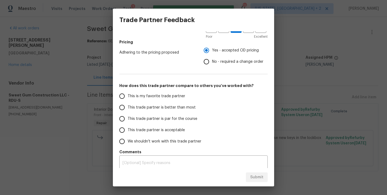
scroll to position [78, 0]
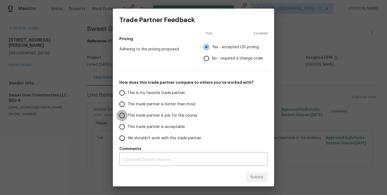
click at [126, 114] on input "This trade partner is par for the course" at bounding box center [121, 115] width 11 height 11
click at [251, 178] on span "Submit" at bounding box center [256, 177] width 13 height 7
radio input "true"
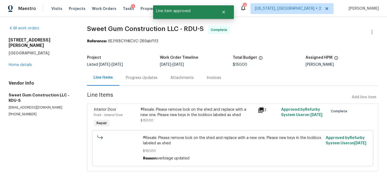
radio input "false"
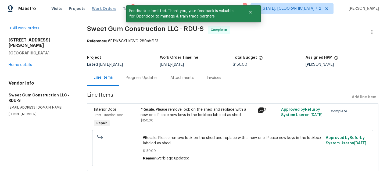
click at [102, 10] on span "Work Orders" at bounding box center [104, 8] width 24 height 5
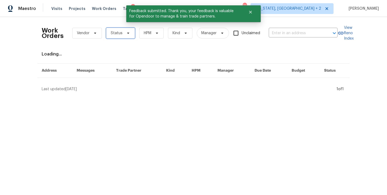
click at [117, 33] on span "Status" at bounding box center [117, 32] width 12 height 5
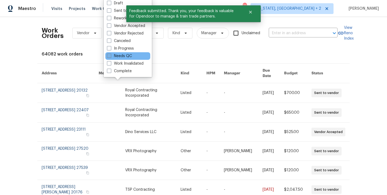
click at [123, 55] on label "Needs QC" at bounding box center [119, 55] width 25 height 5
click at [111, 55] on input "Needs QC" at bounding box center [108, 54] width 3 height 3
checkbox input "true"
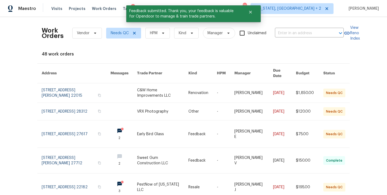
click at [354, 73] on div "Work Orders Vendor Needs QC HPM Kind Manager Unclaimed ​ View Reno Index 48 wor…" at bounding box center [193, 106] width 387 height 178
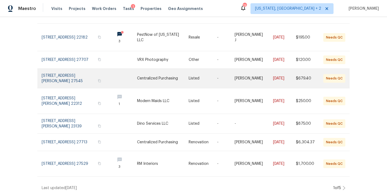
scroll to position [129, 0]
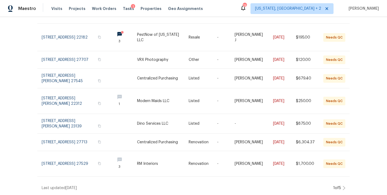
click at [359, 177] on div "Work Orders Vendor Needs QC HPM Kind Manager Unclaimed ​ View Reno Index 47 wor…" at bounding box center [193, 106] width 387 height 178
click at [343, 186] on icon at bounding box center [344, 188] width 3 height 4
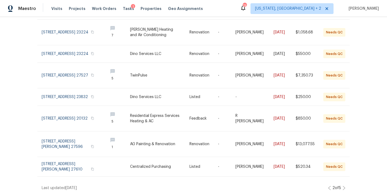
scroll to position [140, 0]
click at [343, 186] on icon at bounding box center [344, 188] width 3 height 4
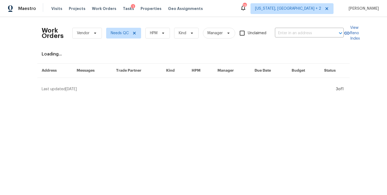
scroll to position [0, 0]
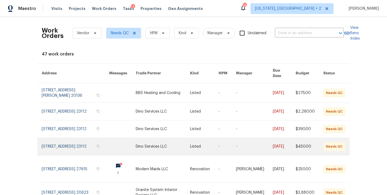
click at [155, 147] on link at bounding box center [163, 146] width 55 height 17
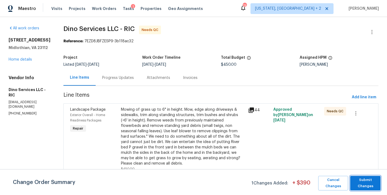
click at [376, 184] on span "Submit Changes" at bounding box center [365, 183] width 25 height 12
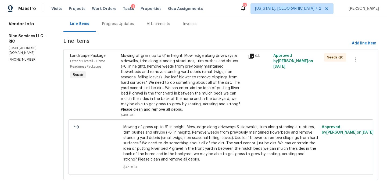
scroll to position [8, 0]
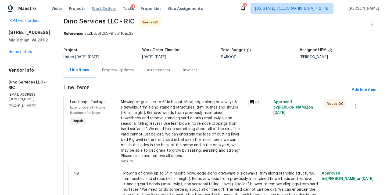
click at [99, 9] on span "Work Orders" at bounding box center [104, 8] width 24 height 5
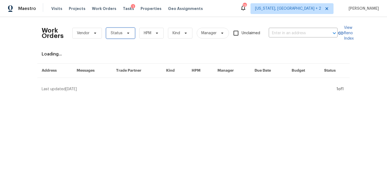
click at [120, 30] on span "Status" at bounding box center [120, 33] width 29 height 11
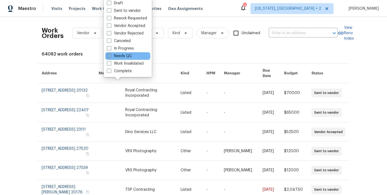
click at [118, 55] on label "Needs QC" at bounding box center [119, 55] width 25 height 5
click at [111, 55] on input "Needs QC" at bounding box center [108, 54] width 3 height 3
checkbox input "true"
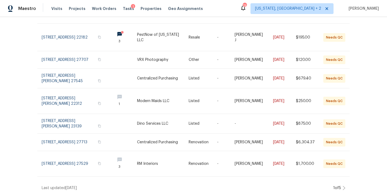
scroll to position [129, 0]
click at [343, 186] on icon at bounding box center [344, 188] width 3 height 4
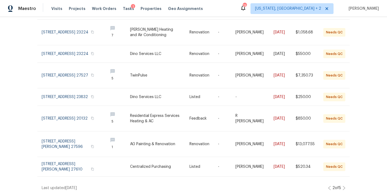
scroll to position [140, 0]
click at [343, 186] on icon at bounding box center [344, 188] width 3 height 4
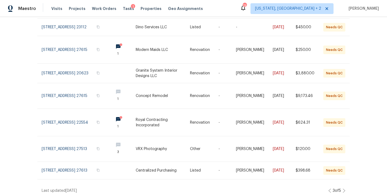
scroll to position [129, 0]
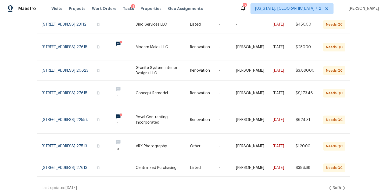
click at [343, 186] on icon at bounding box center [344, 188] width 3 height 4
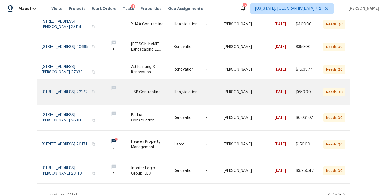
scroll to position [150, 0]
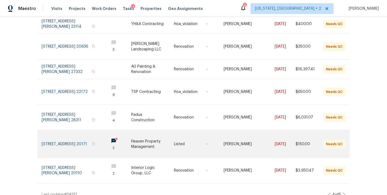
click at [140, 135] on link at bounding box center [152, 143] width 43 height 27
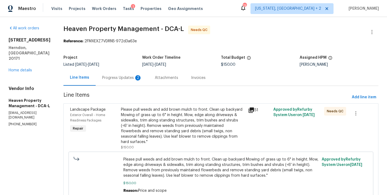
click at [134, 71] on div "Progress Updates 2" at bounding box center [122, 78] width 53 height 16
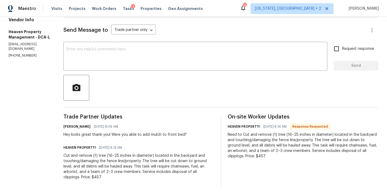
scroll to position [23, 0]
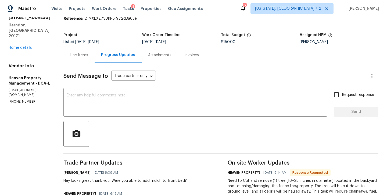
click at [86, 54] on div "Line Items" at bounding box center [79, 54] width 18 height 5
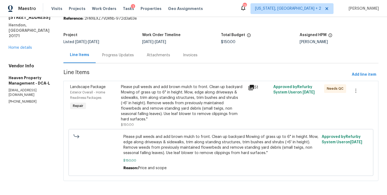
click at [184, 112] on div "Please pull weeds and add brown mulch to front. Clean up backyard Mowing of gra…" at bounding box center [183, 103] width 124 height 38
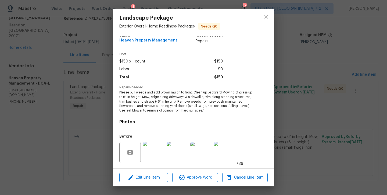
scroll to position [44, 0]
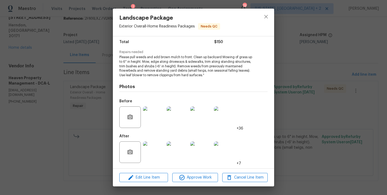
click at [154, 151] on img at bounding box center [154, 152] width 22 height 22
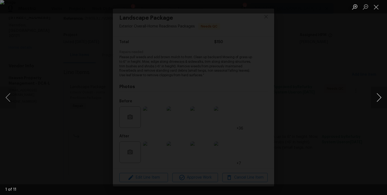
click at [382, 98] on button "Next image" at bounding box center [379, 98] width 16 height 22
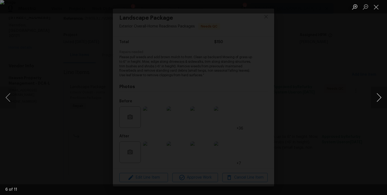
click at [382, 98] on button "Next image" at bounding box center [379, 98] width 16 height 22
click at [378, 9] on button "Close lightbox" at bounding box center [376, 6] width 11 height 9
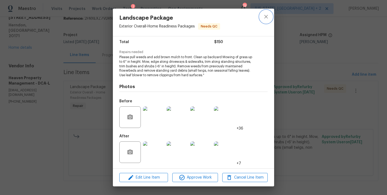
click at [267, 12] on button "close" at bounding box center [266, 16] width 13 height 13
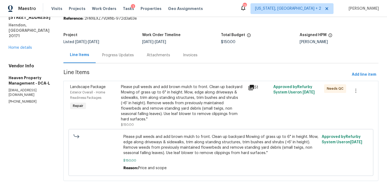
click at [121, 55] on div "Progress Updates" at bounding box center [118, 54] width 32 height 5
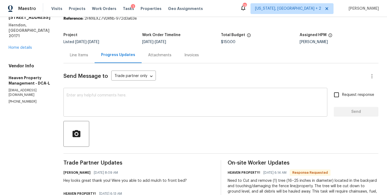
scroll to position [73, 0]
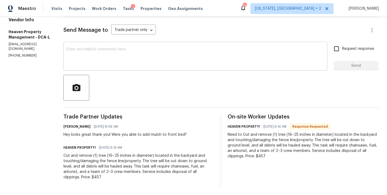
click at [86, 47] on textarea at bounding box center [196, 56] width 258 height 19
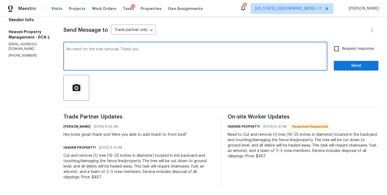
type textarea "No need for the tree removal. Thank you"
click at [337, 44] on input "Request response" at bounding box center [336, 48] width 11 height 11
checkbox input "true"
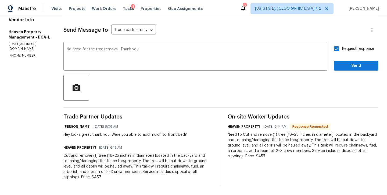
drag, startPoint x: 344, startPoint y: 56, endPoint x: 346, endPoint y: 59, distance: 3.2
click at [345, 58] on div "Request response Send" at bounding box center [356, 56] width 45 height 27
click at [346, 62] on span "Send" at bounding box center [356, 65] width 36 height 7
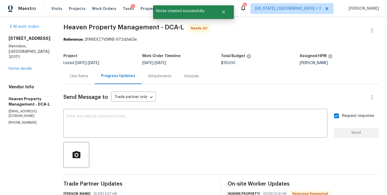
scroll to position [0, 0]
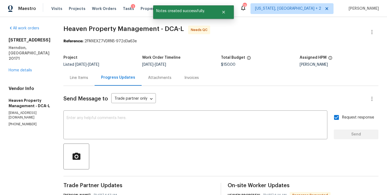
click at [80, 79] on div "Line Items" at bounding box center [79, 77] width 18 height 5
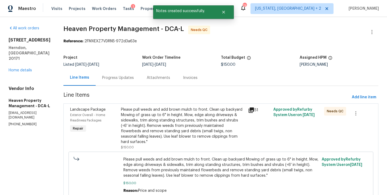
click at [178, 127] on div "Please pull weeds and add brown mulch to front. Clean up backyard Mowing of gra…" at bounding box center [183, 126] width 124 height 38
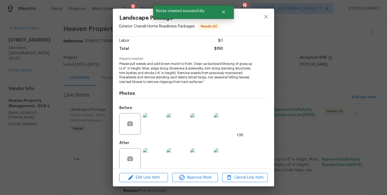
scroll to position [44, 0]
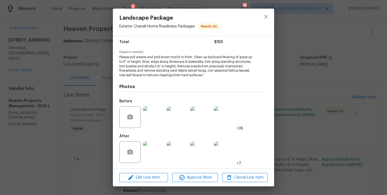
click at [198, 114] on img at bounding box center [201, 117] width 22 height 22
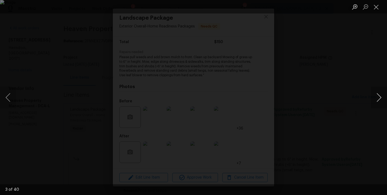
click at [384, 95] on button "Next image" at bounding box center [379, 98] width 16 height 22
click at [376, 6] on button "Close lightbox" at bounding box center [376, 6] width 11 height 9
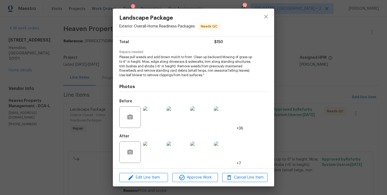
click at [151, 153] on img at bounding box center [154, 152] width 22 height 22
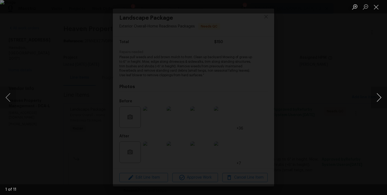
click at [382, 104] on button "Next image" at bounding box center [379, 98] width 16 height 22
click at [382, 97] on button "Next image" at bounding box center [379, 98] width 16 height 22
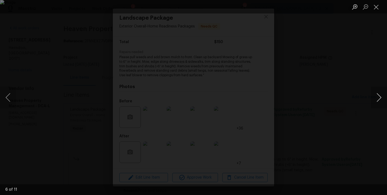
click at [380, 96] on button "Next image" at bounding box center [379, 98] width 16 height 22
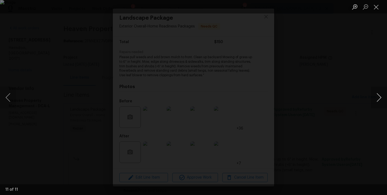
click at [380, 96] on button "Next image" at bounding box center [379, 98] width 16 height 22
click at [11, 97] on button "Previous image" at bounding box center [8, 98] width 16 height 22
click at [378, 101] on button "Next image" at bounding box center [379, 98] width 16 height 22
click at [379, 99] on button "Next image" at bounding box center [379, 98] width 16 height 22
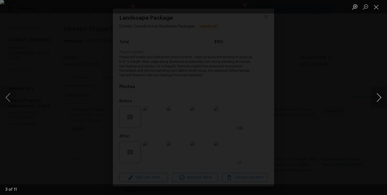
click at [376, 93] on button "Next image" at bounding box center [379, 98] width 16 height 22
click at [379, 96] on button "Next image" at bounding box center [379, 98] width 16 height 22
click at [377, 6] on button "Close lightbox" at bounding box center [376, 6] width 11 height 9
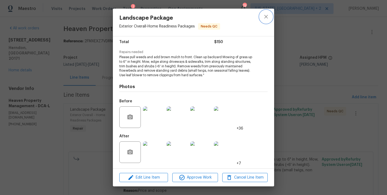
click at [266, 17] on icon "close" at bounding box center [265, 16] width 3 height 3
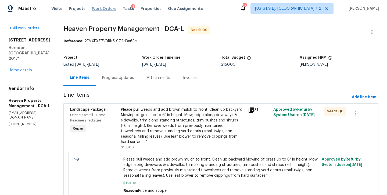
click at [102, 8] on span "Work Orders" at bounding box center [104, 8] width 24 height 5
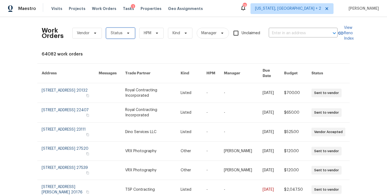
click at [120, 31] on span "Status" at bounding box center [120, 33] width 29 height 11
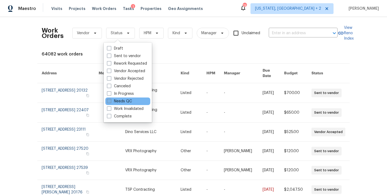
click at [120, 99] on label "Needs QC" at bounding box center [119, 100] width 25 height 5
click at [111, 99] on input "Needs QC" at bounding box center [108, 99] width 3 height 3
checkbox input "true"
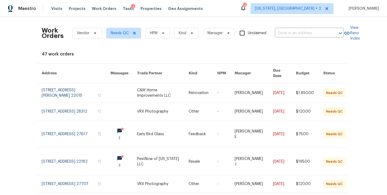
click at [230, 2] on div "Maestro Visits Projects Work Orders Tasks 1 Properties Geo Assignments 73 [US_S…" at bounding box center [193, 8] width 387 height 17
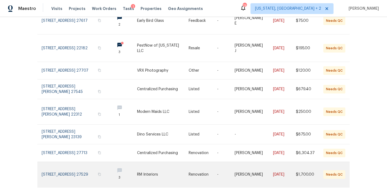
scroll to position [129, 0]
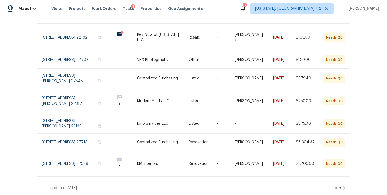
click at [343, 186] on icon at bounding box center [344, 188] width 3 height 4
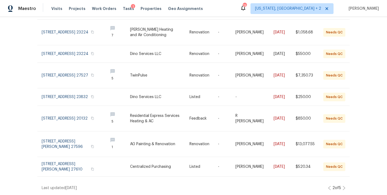
click at [343, 186] on icon at bounding box center [344, 188] width 3 height 4
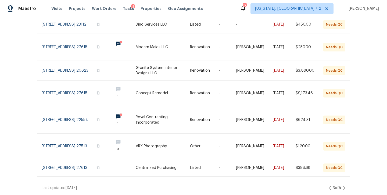
click at [343, 186] on icon at bounding box center [344, 188] width 2 height 4
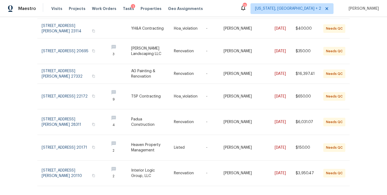
scroll to position [148, 0]
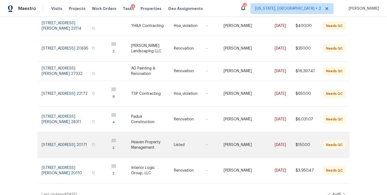
click at [148, 137] on link at bounding box center [152, 144] width 43 height 25
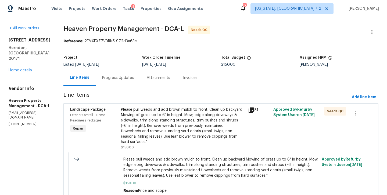
click at [145, 110] on div "Please pull weeds and add brown mulch to front. Clean up backyard Mowing of gra…" at bounding box center [183, 126] width 124 height 38
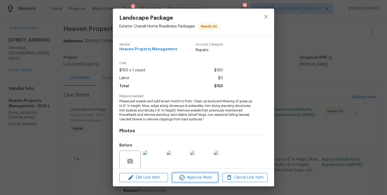
click at [197, 177] on span "Approve Work" at bounding box center [195, 177] width 42 height 7
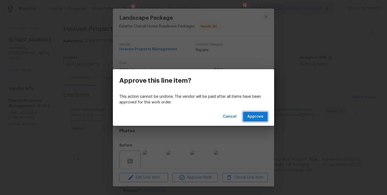
click at [262, 120] on span "Approve" at bounding box center [255, 116] width 16 height 7
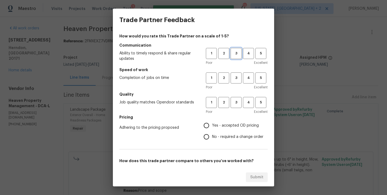
click at [233, 55] on span "3" at bounding box center [236, 53] width 10 height 6
click at [234, 81] on button "3" at bounding box center [236, 77] width 11 height 11
click at [231, 102] on span "3" at bounding box center [236, 102] width 10 height 6
click at [202, 128] on input "Yes - accepted OD pricing" at bounding box center [206, 125] width 11 height 11
radio input "true"
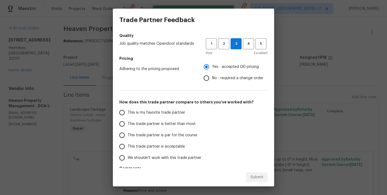
scroll to position [78, 0]
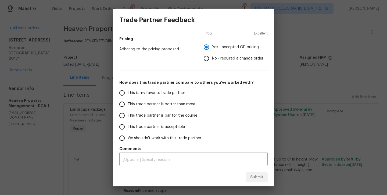
click at [130, 116] on span "This trade partner is par for the course" at bounding box center [163, 116] width 70 height 6
click at [128, 116] on input "This trade partner is par for the course" at bounding box center [121, 115] width 11 height 11
click at [255, 179] on span "Submit" at bounding box center [256, 177] width 13 height 7
radio input "true"
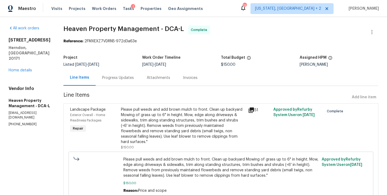
radio input "false"
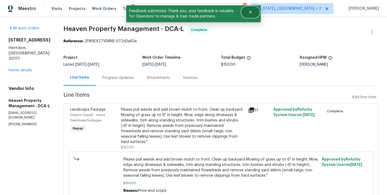
click at [249, 13] on icon "Close" at bounding box center [250, 12] width 3 height 3
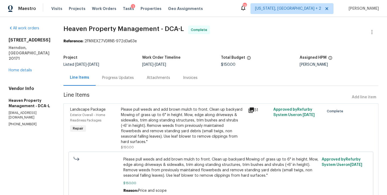
click at [273, 40] on div "Reference: 2FMXEXZ7VDRN5-972d3a63e" at bounding box center [220, 40] width 315 height 5
click at [99, 12] on div "Visits Projects Work Orders Tasks 1 Properties Geo Assignments" at bounding box center [130, 8] width 158 height 11
click at [96, 10] on span "Work Orders" at bounding box center [104, 8] width 24 height 5
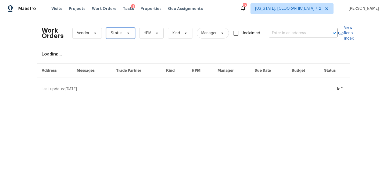
click at [129, 34] on span "Status" at bounding box center [120, 33] width 29 height 11
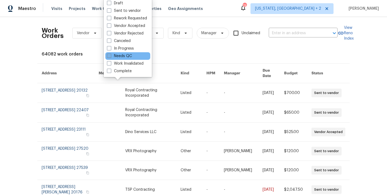
click at [122, 57] on label "Needs QC" at bounding box center [119, 55] width 25 height 5
click at [111, 57] on input "Needs QC" at bounding box center [108, 54] width 3 height 3
checkbox input "true"
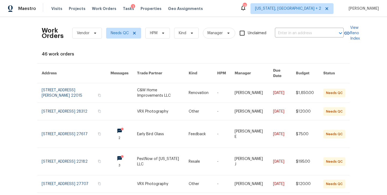
scroll to position [129, 0]
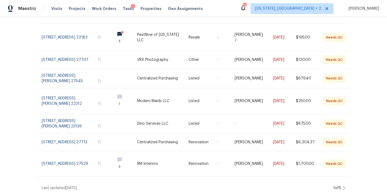
click at [343, 186] on icon at bounding box center [344, 188] width 3 height 4
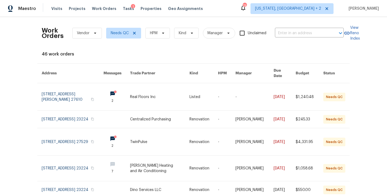
scroll to position [140, 0]
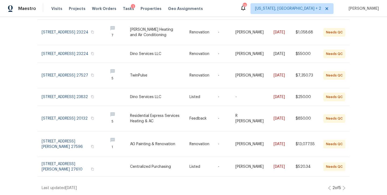
click at [343, 186] on icon at bounding box center [344, 188] width 2 height 4
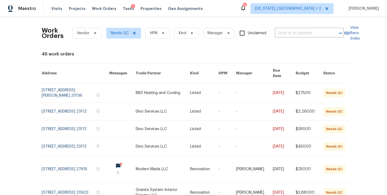
scroll to position [129, 0]
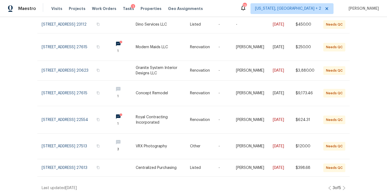
click at [343, 186] on icon at bounding box center [344, 188] width 3 height 4
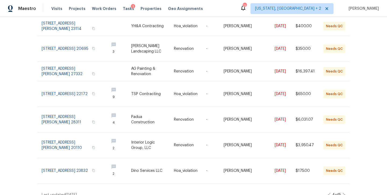
scroll to position [148, 0]
click at [343, 192] on icon at bounding box center [344, 194] width 3 height 4
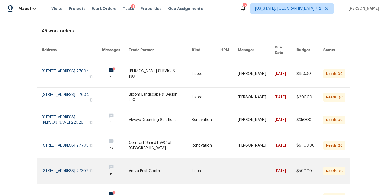
scroll to position [0, 0]
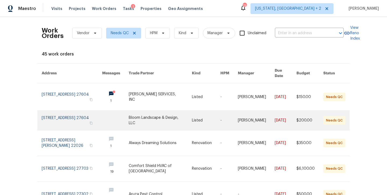
click at [149, 114] on link at bounding box center [160, 120] width 63 height 19
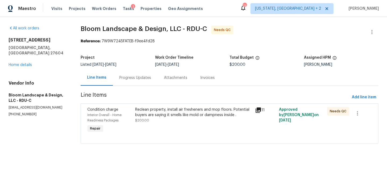
click at [150, 116] on div "Reclean property, install air fresheners and mop floors. Potential buyers are s…" at bounding box center [193, 112] width 117 height 11
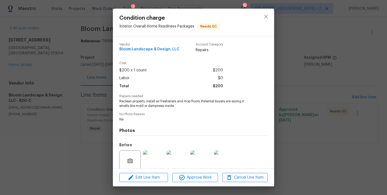
scroll to position [44, 0]
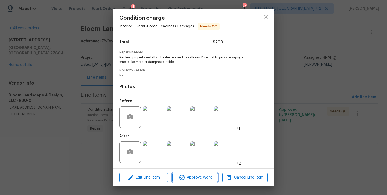
click at [197, 178] on span "Approve Work" at bounding box center [195, 177] width 42 height 7
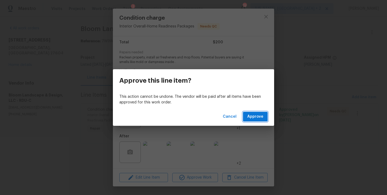
click at [259, 118] on span "Approve" at bounding box center [255, 116] width 16 height 7
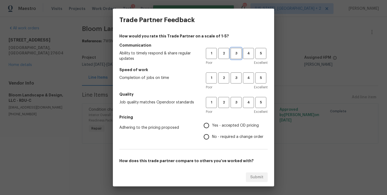
click at [231, 54] on span "3" at bounding box center [236, 53] width 10 height 6
click at [231, 76] on span "3" at bounding box center [236, 78] width 10 height 6
click at [232, 104] on span "3" at bounding box center [236, 102] width 10 height 6
click at [212, 124] on span "Yes - accepted OD pricing" at bounding box center [235, 126] width 47 height 6
click at [210, 124] on input "Yes - accepted OD pricing" at bounding box center [206, 125] width 11 height 11
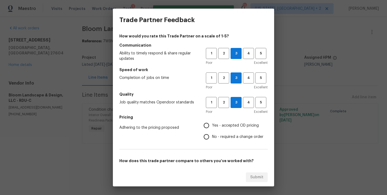
radio input "true"
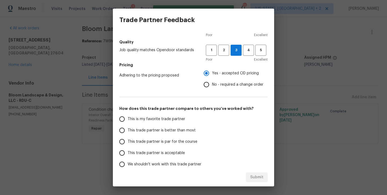
scroll to position [78, 0]
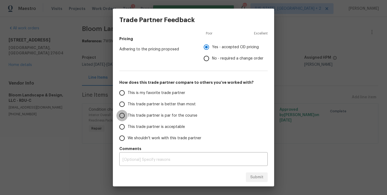
click at [127, 114] on input "This trade partner is par for the course" at bounding box center [121, 115] width 11 height 11
click at [260, 176] on span "Submit" at bounding box center [256, 177] width 13 height 7
radio input "true"
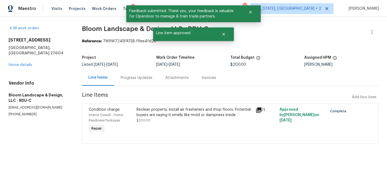
radio input "false"
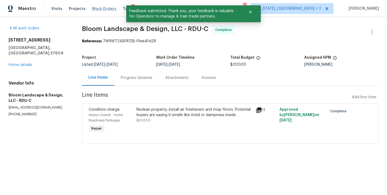
click at [103, 9] on span "Work Orders" at bounding box center [104, 8] width 24 height 5
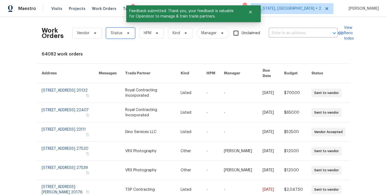
click at [126, 31] on icon at bounding box center [128, 33] width 4 height 4
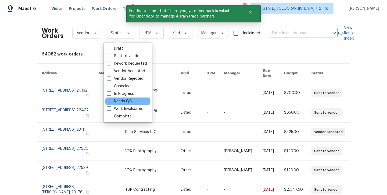
click at [111, 101] on span at bounding box center [109, 101] width 4 height 4
click at [111, 101] on input "Needs QC" at bounding box center [108, 99] width 3 height 3
checkbox input "true"
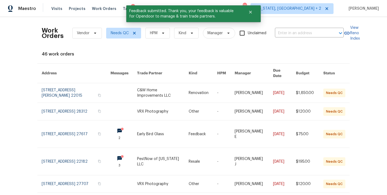
scroll to position [129, 0]
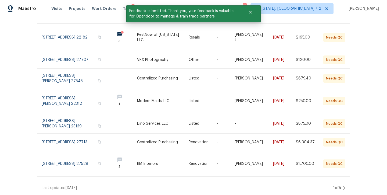
click at [343, 186] on icon at bounding box center [344, 188] width 3 height 4
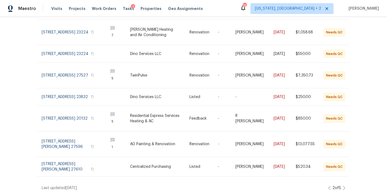
click at [343, 186] on icon at bounding box center [344, 188] width 3 height 4
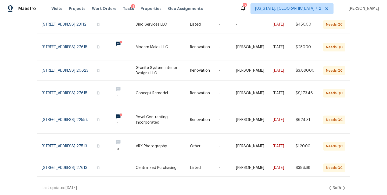
click at [343, 186] on icon at bounding box center [344, 188] width 3 height 4
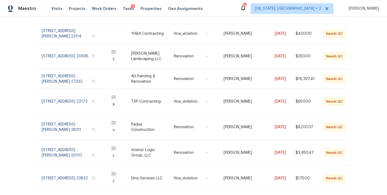
scroll to position [148, 0]
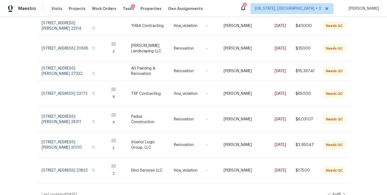
click at [343, 192] on icon at bounding box center [344, 194] width 3 height 4
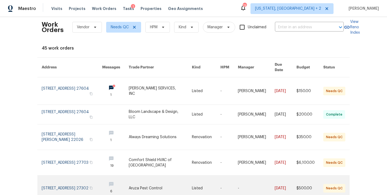
scroll to position [0, 0]
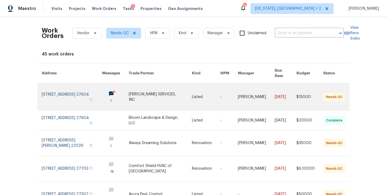
click at [150, 91] on link at bounding box center [160, 96] width 63 height 27
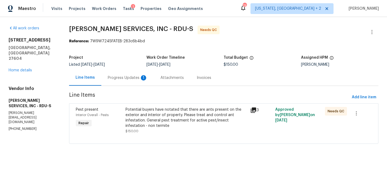
click at [123, 77] on div "Progress Updates 1" at bounding box center [128, 77] width 40 height 5
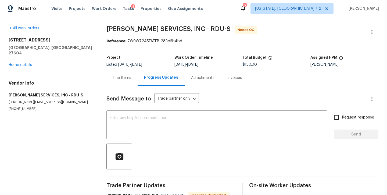
click at [122, 75] on div "Line Items" at bounding box center [122, 77] width 18 height 5
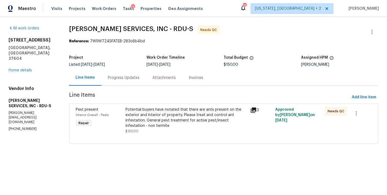
click at [169, 114] on div "Potential buyers have notated that there are ants present on the exterior and i…" at bounding box center [187, 118] width 122 height 22
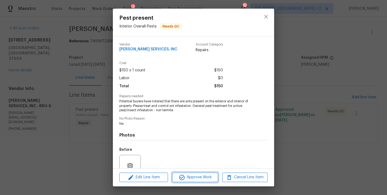
click at [190, 175] on span "Approve Work" at bounding box center [195, 177] width 42 height 7
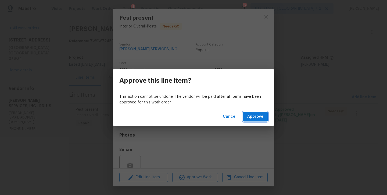
click at [251, 117] on span "Approve" at bounding box center [255, 116] width 16 height 7
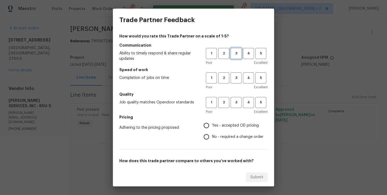
click at [235, 52] on span "3" at bounding box center [236, 53] width 10 height 6
click at [235, 75] on span "3" at bounding box center [236, 78] width 10 height 6
click at [234, 98] on button "3" at bounding box center [236, 102] width 11 height 11
click at [215, 123] on span "Yes - accepted OD pricing" at bounding box center [235, 126] width 47 height 6
click at [212, 123] on input "Yes - accepted OD pricing" at bounding box center [206, 125] width 11 height 11
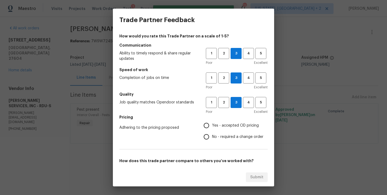
radio input "true"
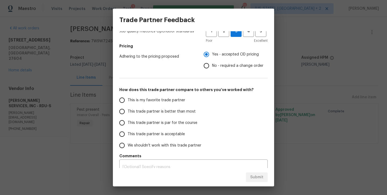
scroll to position [78, 0]
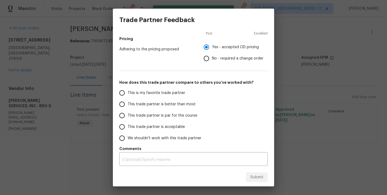
drag, startPoint x: 127, startPoint y: 115, endPoint x: 138, endPoint y: 121, distance: 12.0
click at [127, 115] on input "This trade partner is par for the course" at bounding box center [121, 115] width 11 height 11
click at [255, 180] on span "Submit" at bounding box center [256, 177] width 13 height 7
radio input "true"
radio input "false"
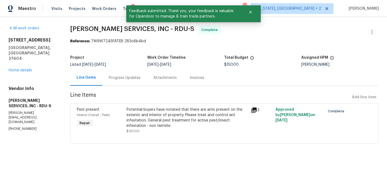
click at [332, 36] on span "CANADY'S SERVICES, INC - RDU-S Complete" at bounding box center [217, 32] width 295 height 13
click at [250, 12] on icon "Close" at bounding box center [250, 12] width 4 height 4
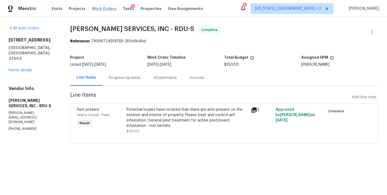
click at [101, 10] on span "Work Orders" at bounding box center [104, 8] width 24 height 5
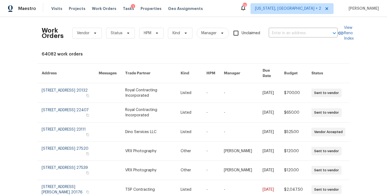
click at [228, 8] on div "Maestro Visits Projects Work Orders Tasks 1 Properties Geo Assignments 73 Washi…" at bounding box center [193, 8] width 387 height 17
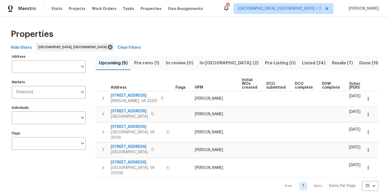
scroll to position [0, 69]
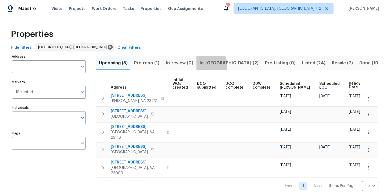
click at [204, 65] on span "In-[GEOGRAPHIC_DATA] (2)" at bounding box center [229, 63] width 59 height 8
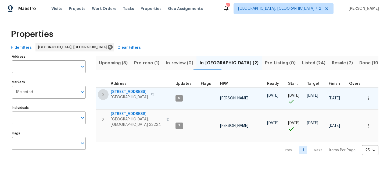
click at [104, 98] on button "button" at bounding box center [103, 94] width 11 height 11
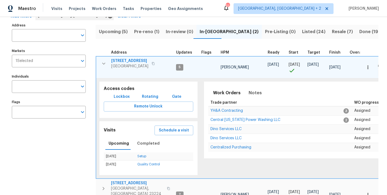
scroll to position [74, 0]
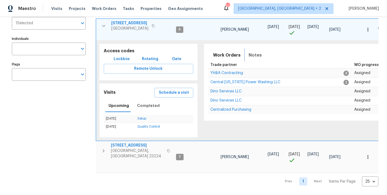
click at [253, 51] on span "Notes" at bounding box center [255, 55] width 13 height 8
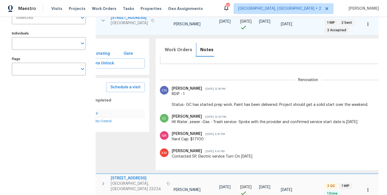
scroll to position [0, 0]
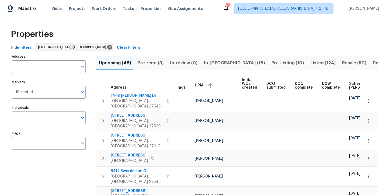
click at [213, 39] on div "Properties" at bounding box center [194, 34] width 370 height 17
click at [212, 60] on span "In-[GEOGRAPHIC_DATA] (18)" at bounding box center [234, 63] width 61 height 8
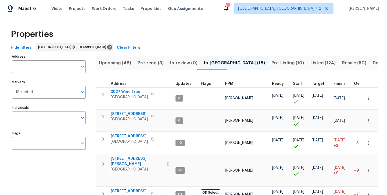
click at [227, 84] on span "HPM" at bounding box center [229, 84] width 8 height 4
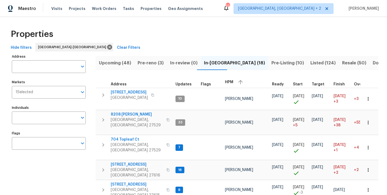
click at [227, 83] on span "HPM" at bounding box center [229, 82] width 8 height 4
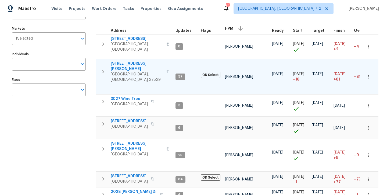
scroll to position [42, 0]
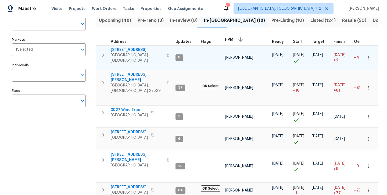
click at [101, 53] on icon "button" at bounding box center [103, 55] width 6 height 6
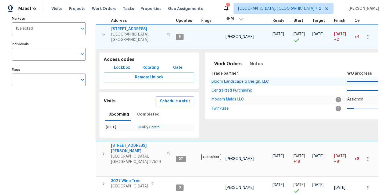
scroll to position [68, 0]
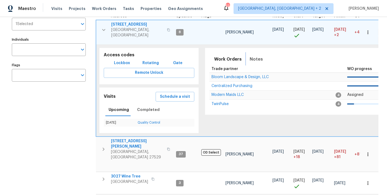
click at [259, 55] on span "Notes" at bounding box center [256, 59] width 13 height 8
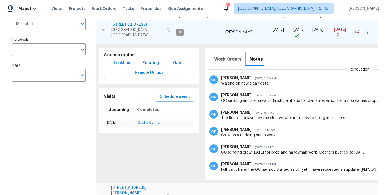
scroll to position [0, 0]
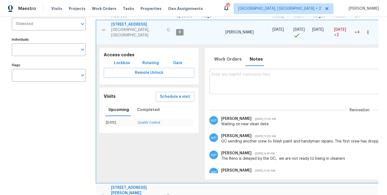
click at [242, 7] on div "Maestro Visits Projects Work Orders Tasks Properties Geo Assignments 52 Charles…" at bounding box center [193, 8] width 387 height 17
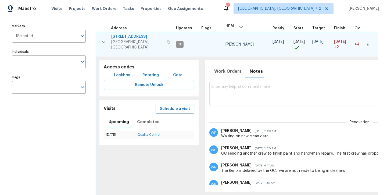
scroll to position [4, 0]
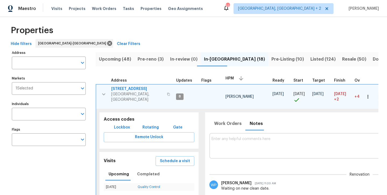
click at [138, 89] on span "425 Liberty Hill Pass" at bounding box center [137, 88] width 52 height 5
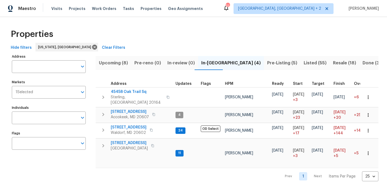
scroll to position [0, 8]
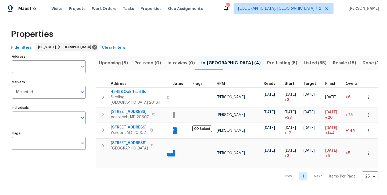
click at [214, 12] on div "Maestro Visits Projects Work Orders Tasks Properties Geo Assignments [STREET_AD…" at bounding box center [193, 8] width 387 height 17
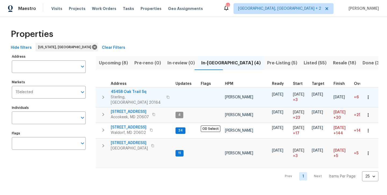
click at [101, 94] on icon "button" at bounding box center [103, 97] width 6 height 6
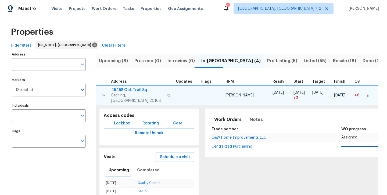
scroll to position [7, 0]
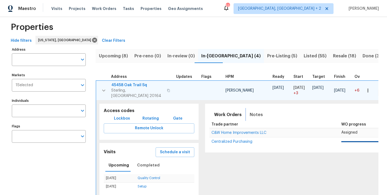
click at [257, 111] on span "Notes" at bounding box center [256, 115] width 13 height 8
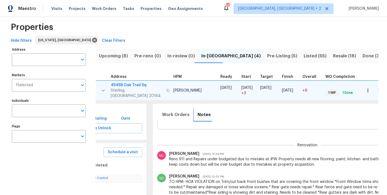
scroll to position [0, 0]
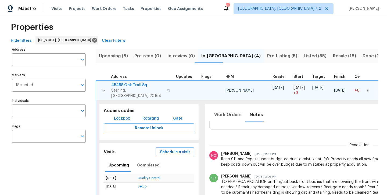
click at [212, 37] on div "Hide filters Washington, DC Clear Filters" at bounding box center [194, 41] width 370 height 10
click at [213, 8] on div "Maestro Visits Projects Work Orders Tasks Properties Geo Assignments 52 Charles…" at bounding box center [193, 8] width 387 height 17
click at [160, 33] on div "Properties" at bounding box center [194, 27] width 370 height 17
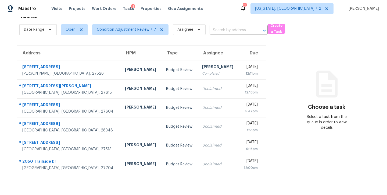
scroll to position [21, 0]
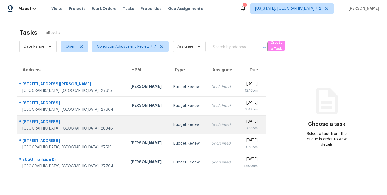
scroll to position [21, 0]
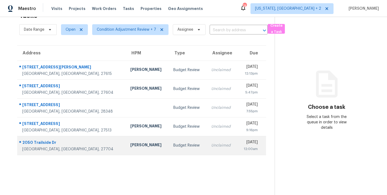
click at [130, 142] on div "[PERSON_NAME]" at bounding box center [147, 145] width 34 height 7
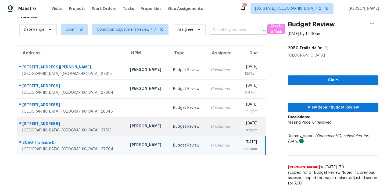
click at [126, 122] on td "[PERSON_NAME]" at bounding box center [147, 126] width 43 height 19
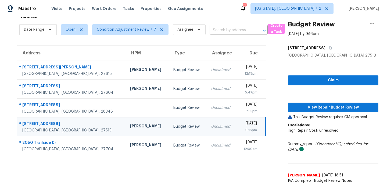
click at [126, 122] on td "[PERSON_NAME]" at bounding box center [147, 126] width 43 height 19
click at [314, 104] on span "View Repair Budget Review" at bounding box center [333, 107] width 82 height 7
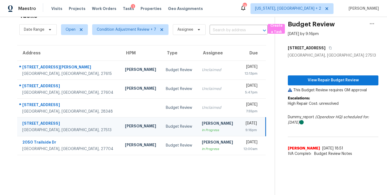
click at [7, 40] on div "Tasks 5 Results Date Range Open Condition Adjustment Review + 7 Assignee ​ Crea…" at bounding box center [193, 97] width 387 height 195
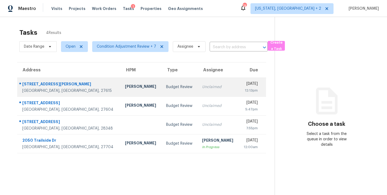
click at [166, 88] on div "Budget Review" at bounding box center [179, 86] width 27 height 5
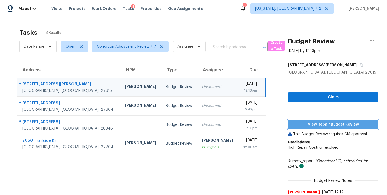
click at [329, 123] on span "View Repair Budget Review" at bounding box center [333, 124] width 82 height 7
